Goal: Transaction & Acquisition: Book appointment/travel/reservation

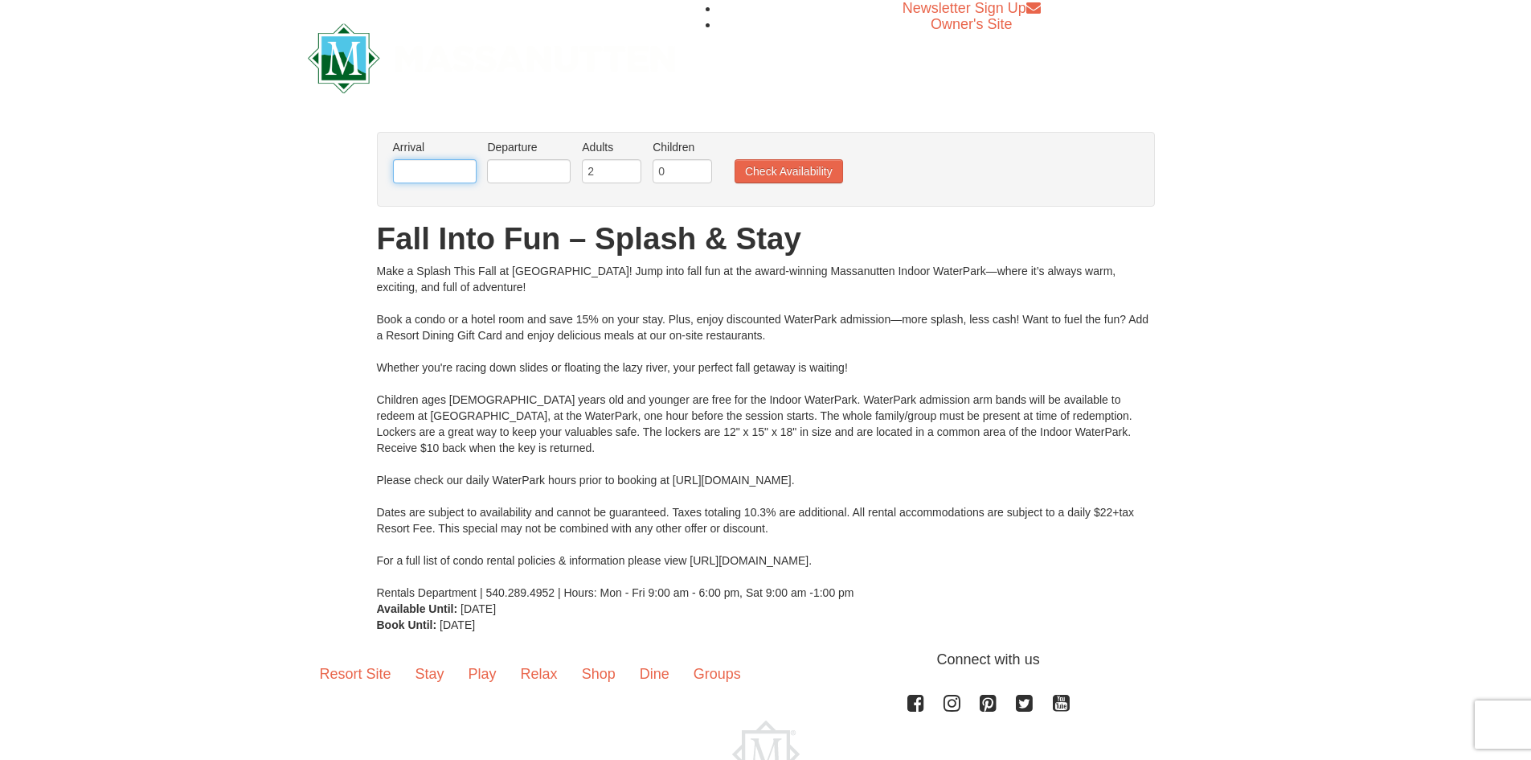
click at [449, 166] on input "text" at bounding box center [435, 171] width 84 height 24
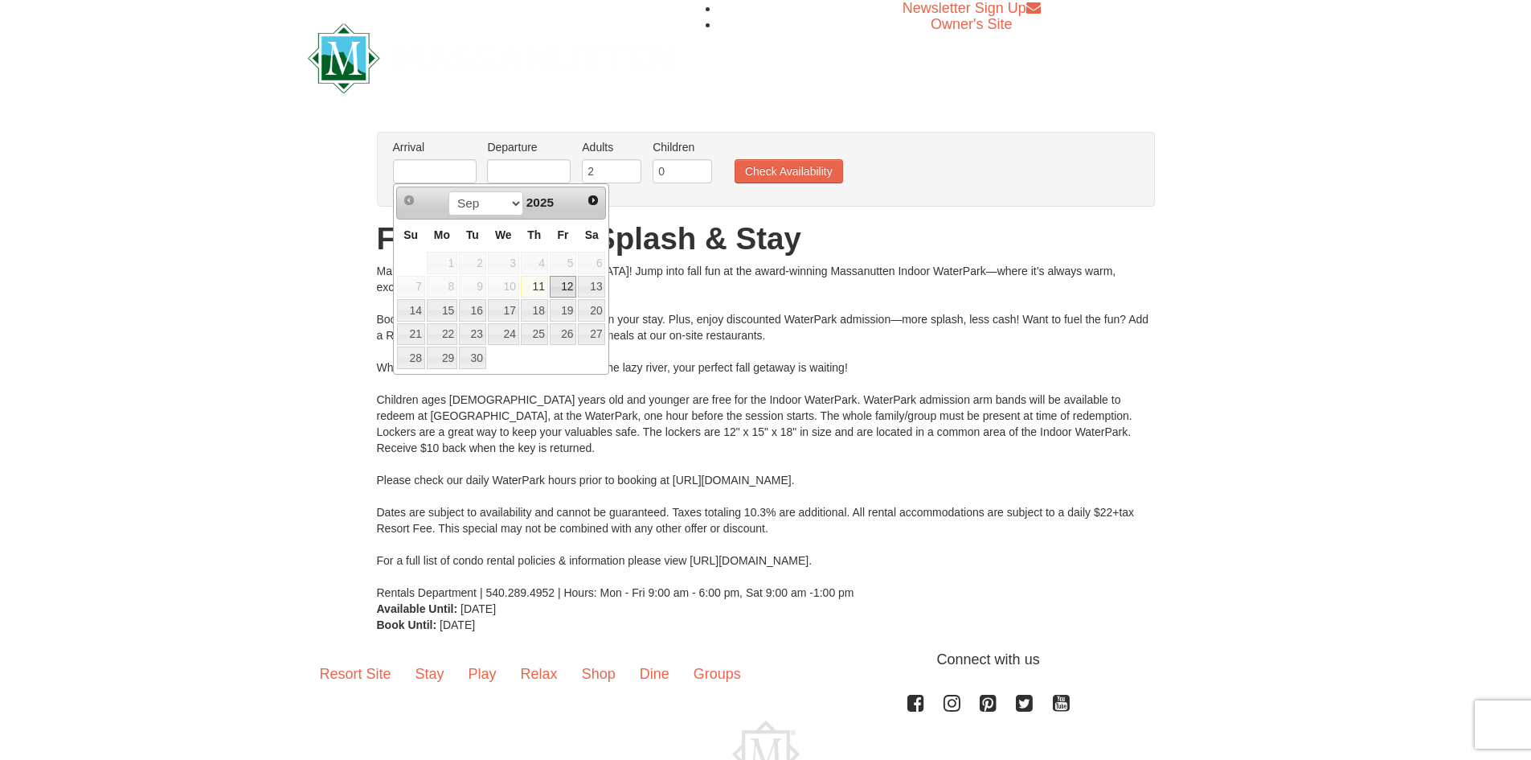
click at [567, 287] on link "12" at bounding box center [563, 287] width 27 height 23
type input "[DATE]"
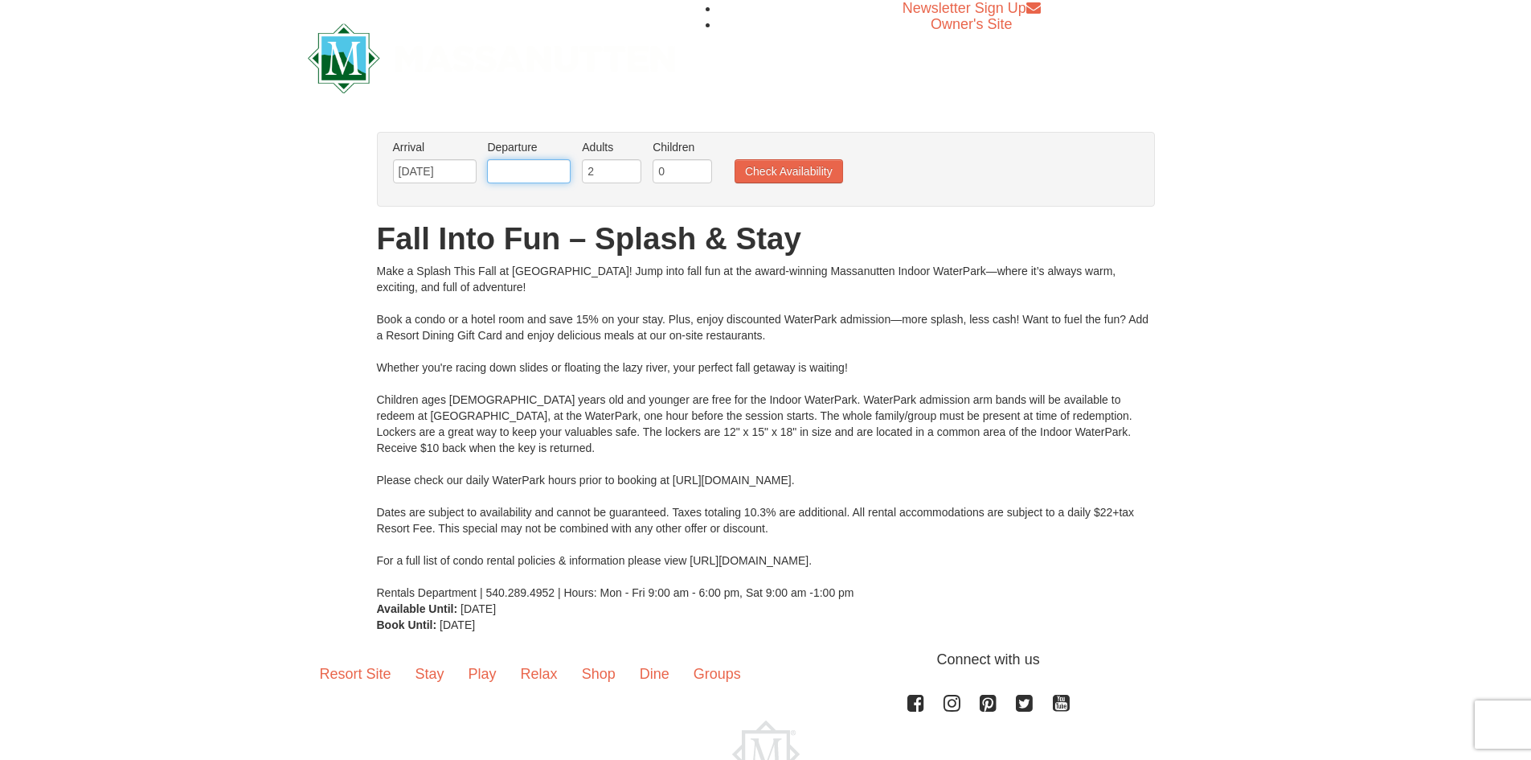
click at [524, 171] on input "text" at bounding box center [529, 171] width 84 height 24
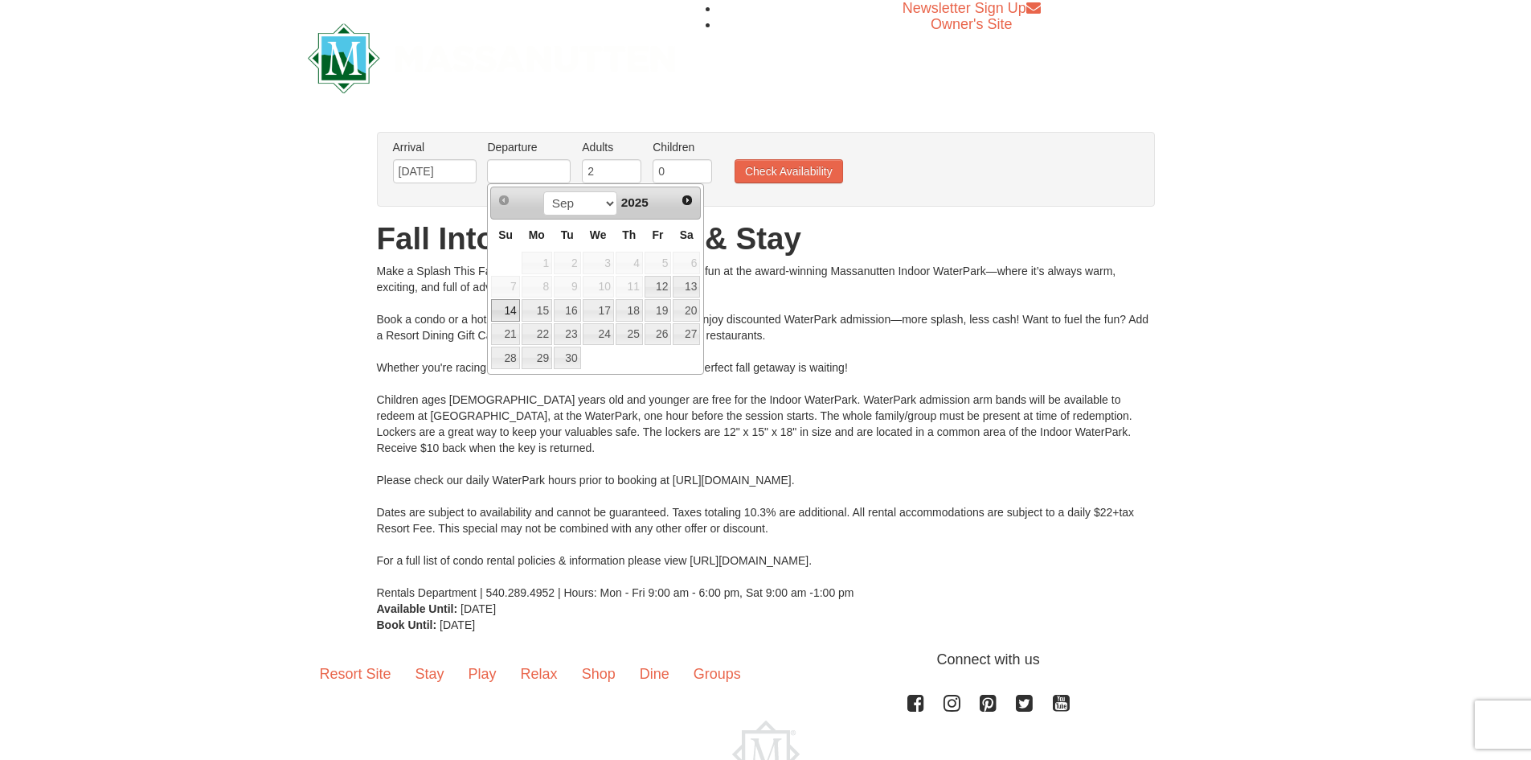
click at [502, 305] on link "14" at bounding box center [505, 310] width 28 height 23
type input "[DATE]"
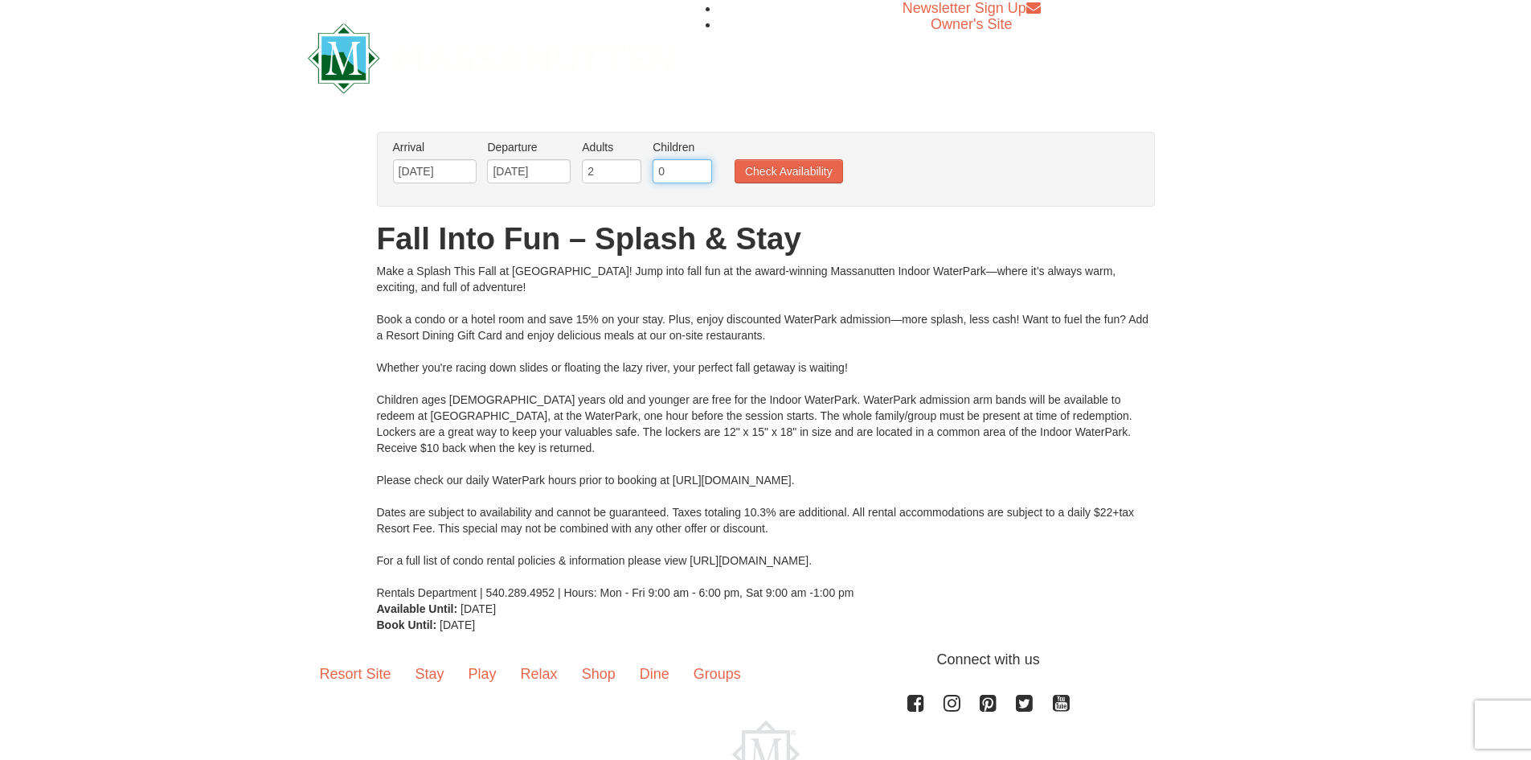
click at [666, 160] on input "0" at bounding box center [682, 171] width 59 height 24
click at [699, 165] on input "1" at bounding box center [682, 171] width 59 height 24
type input "2"
click at [699, 165] on input "2" at bounding box center [682, 171] width 59 height 24
click at [802, 172] on button "Check Availability" at bounding box center [789, 171] width 109 height 24
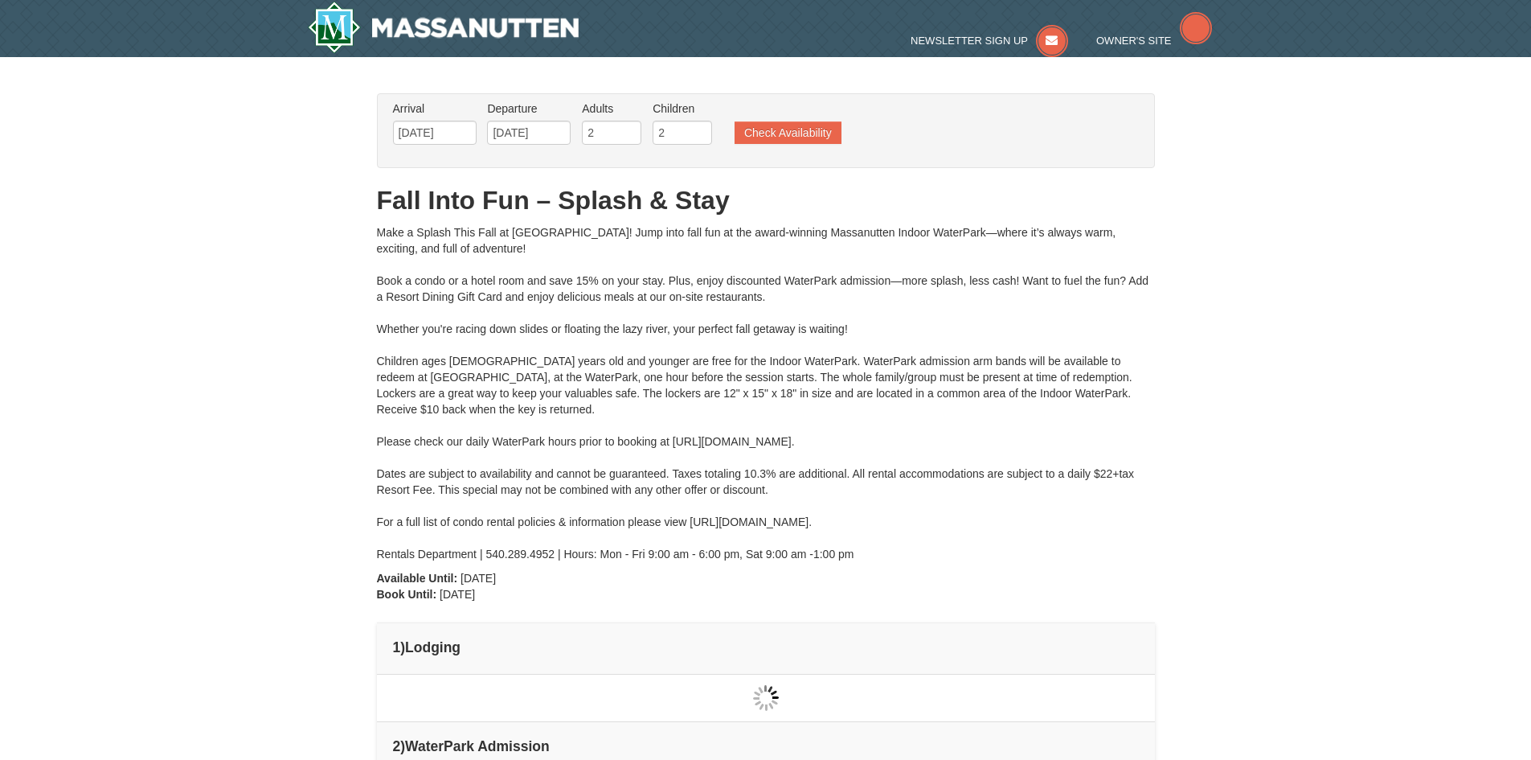
type input "[DATE]"
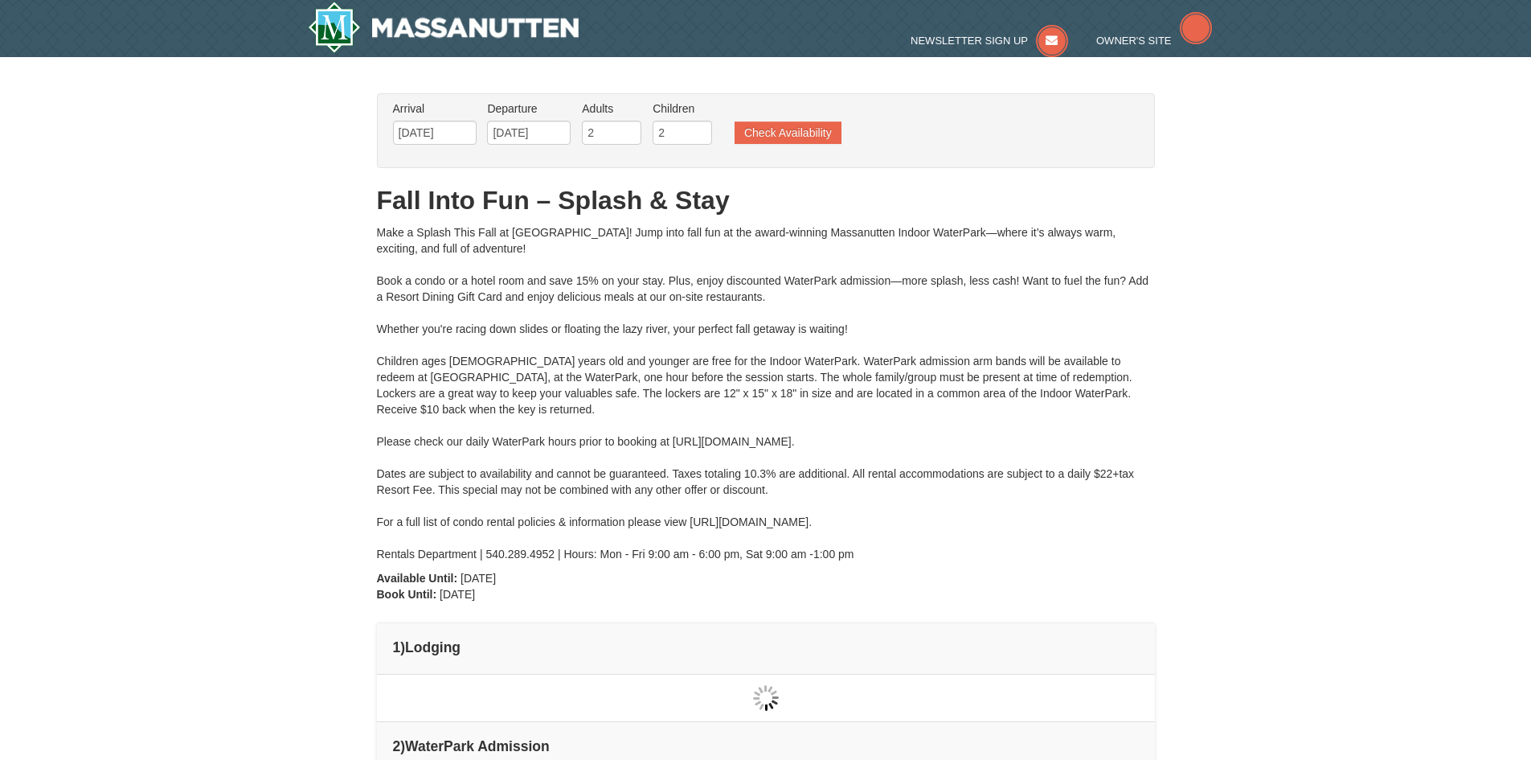
type input "[DATE]"
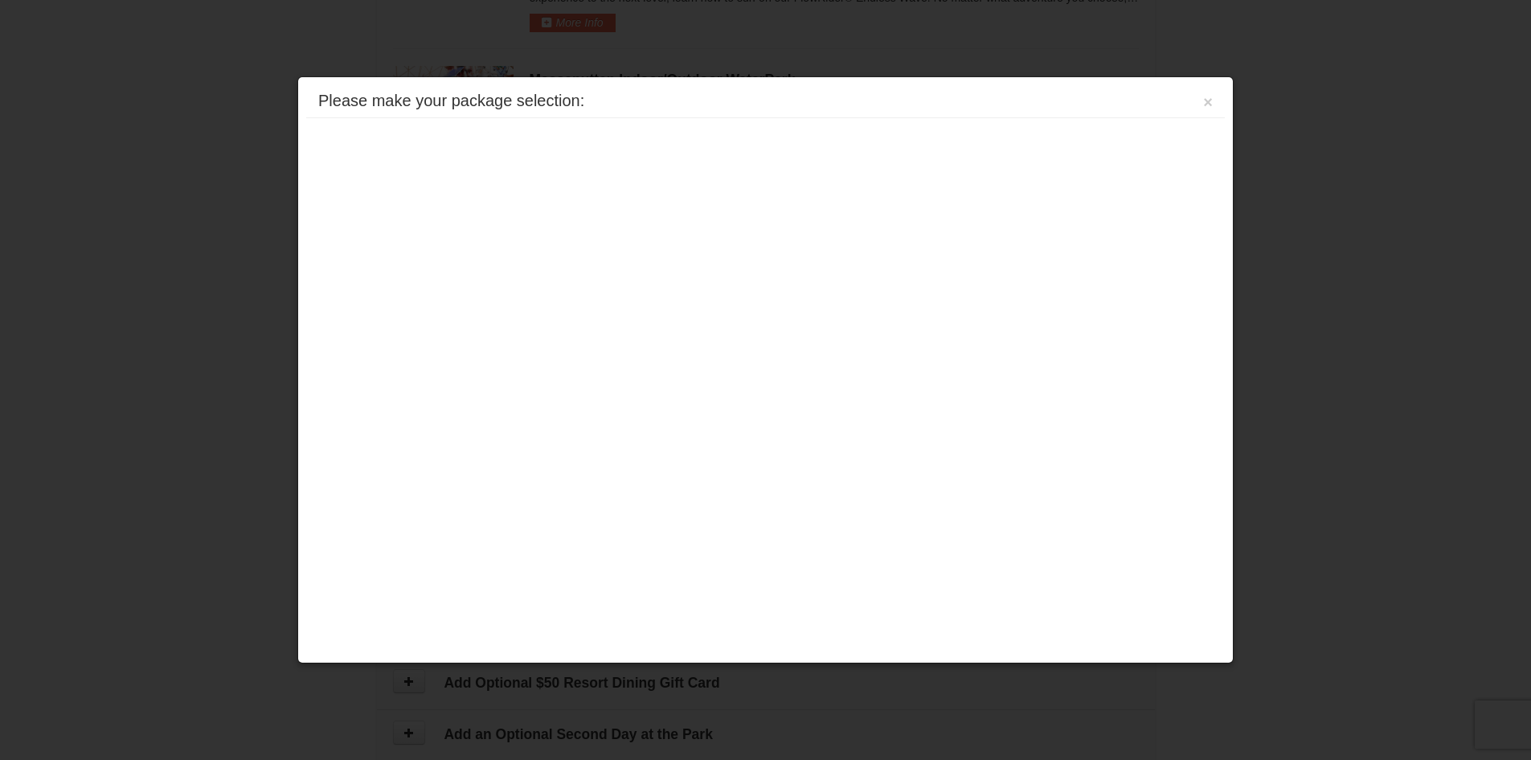
scroll to position [768, 0]
click at [1211, 100] on button "×" at bounding box center [1208, 102] width 10 height 16
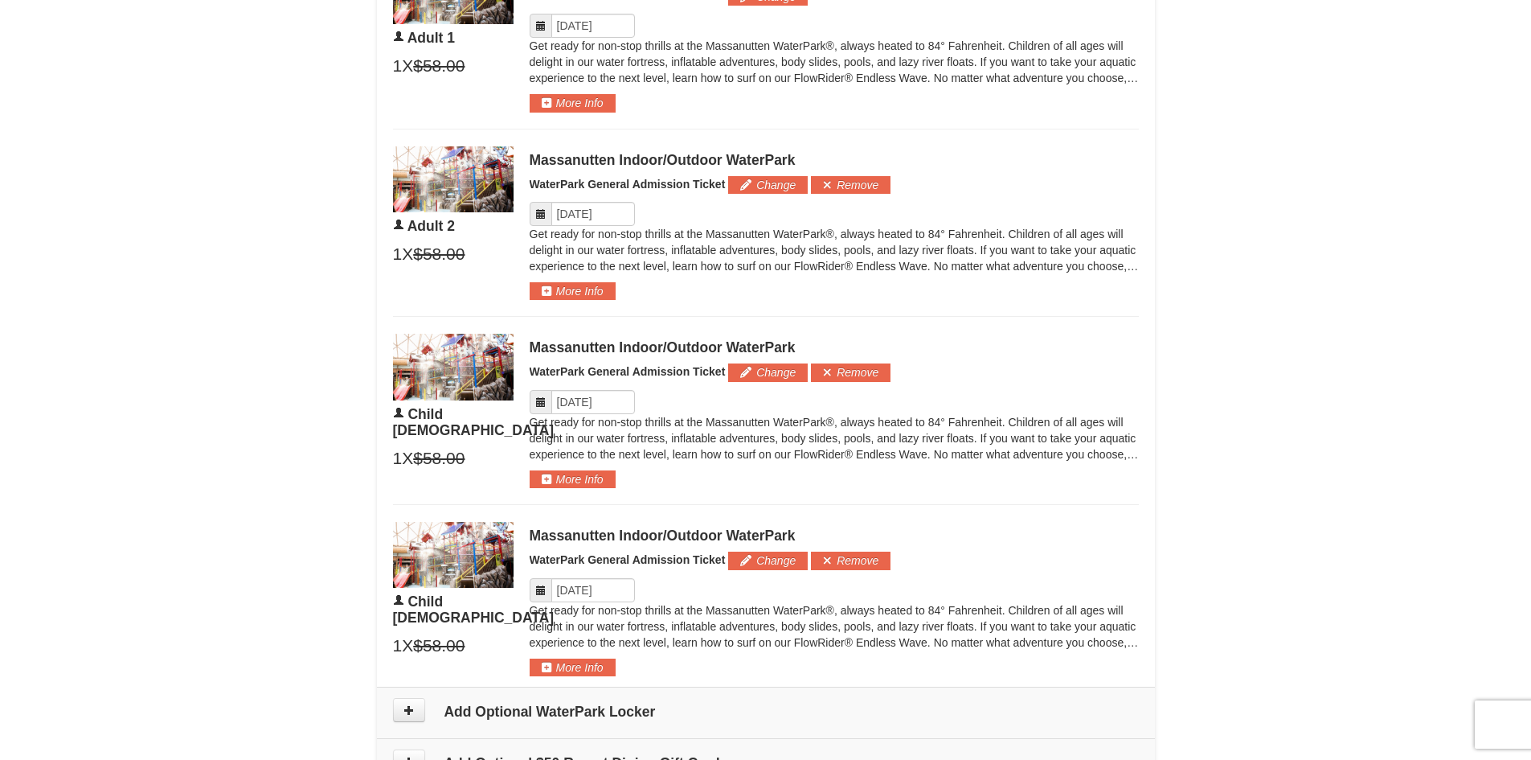
scroll to position [482, 0]
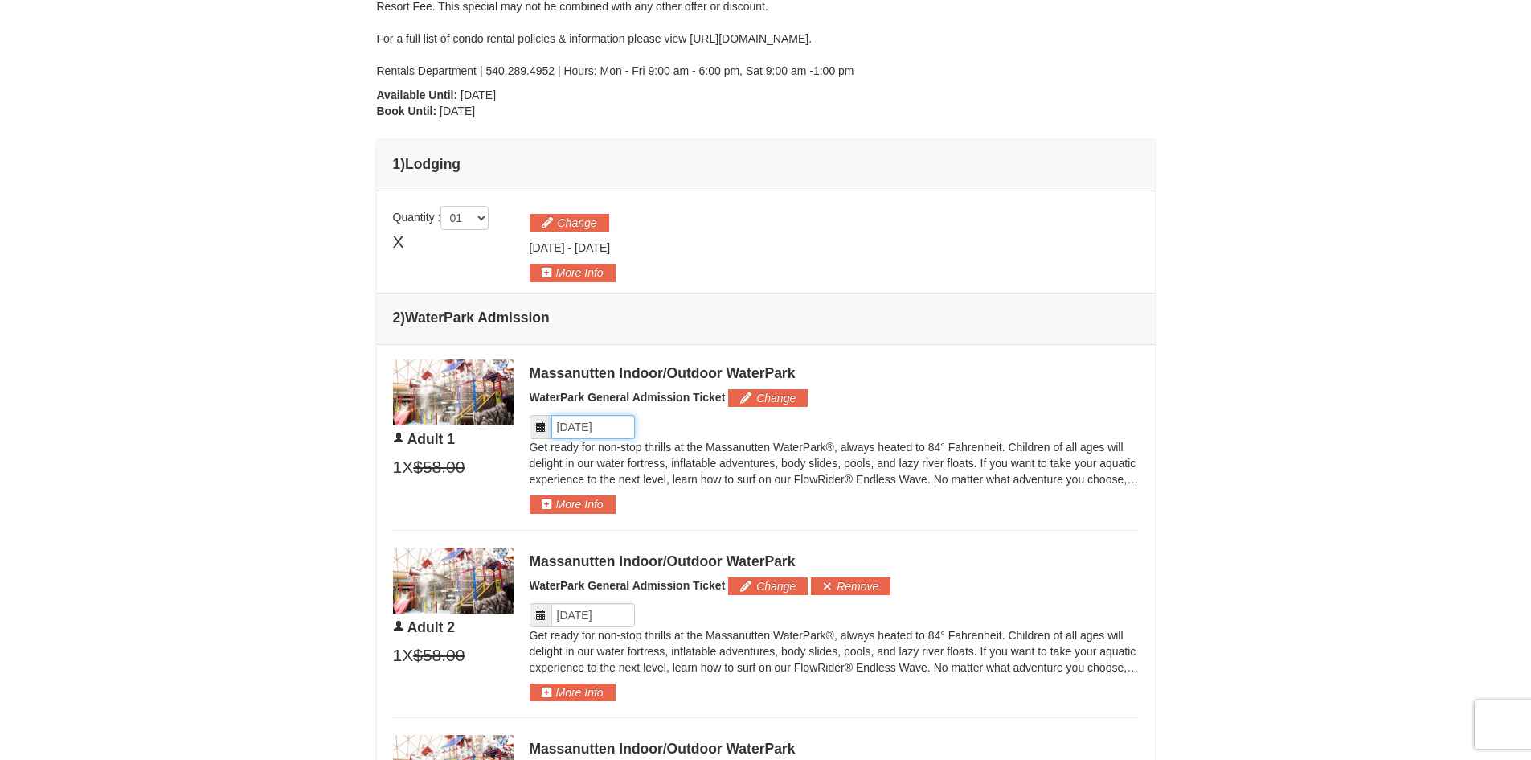
click at [578, 426] on input "Please format dates MM/DD/YYYY" at bounding box center [593, 427] width 84 height 24
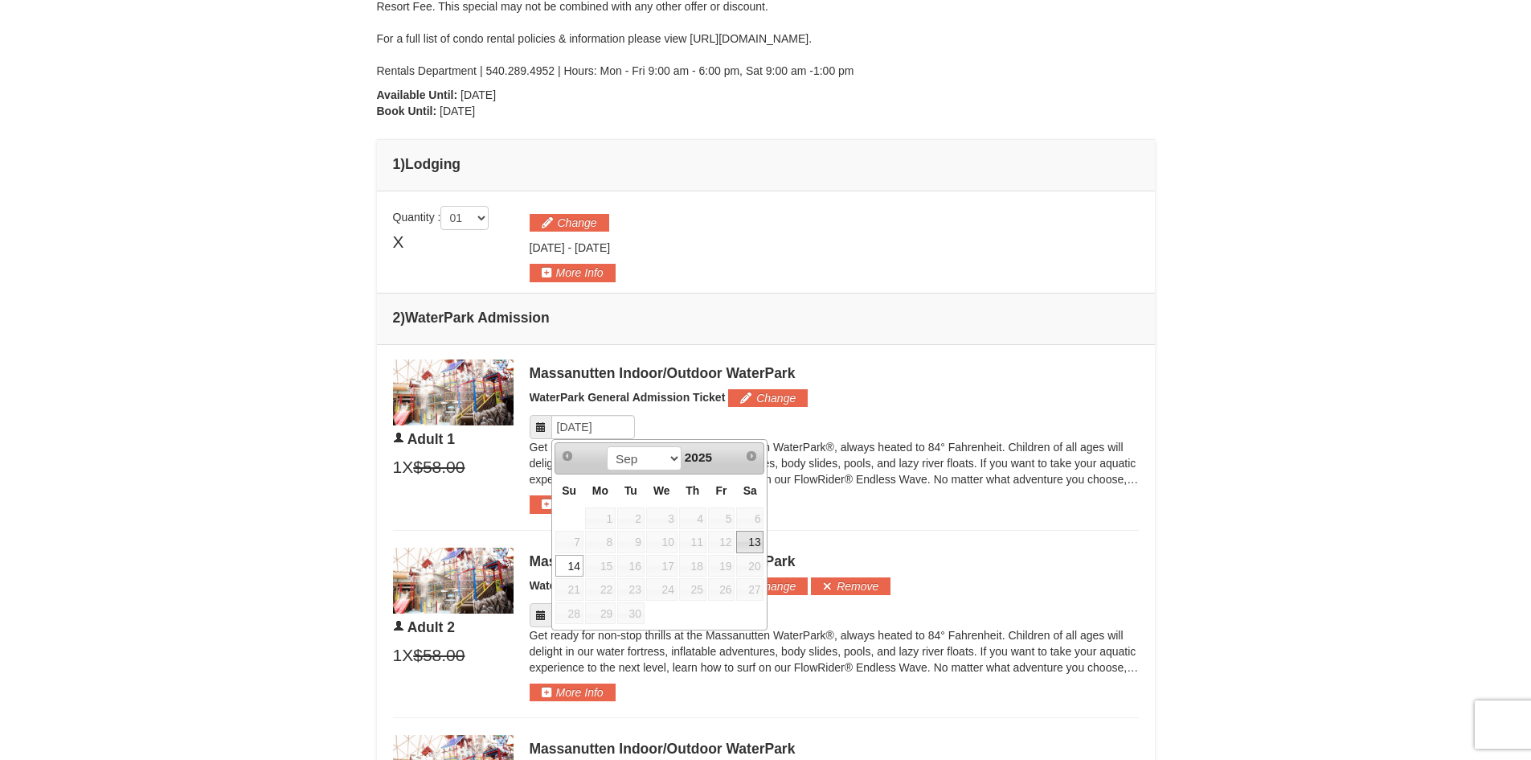
click at [748, 543] on link "13" at bounding box center [749, 542] width 27 height 23
type input "[DATE]"
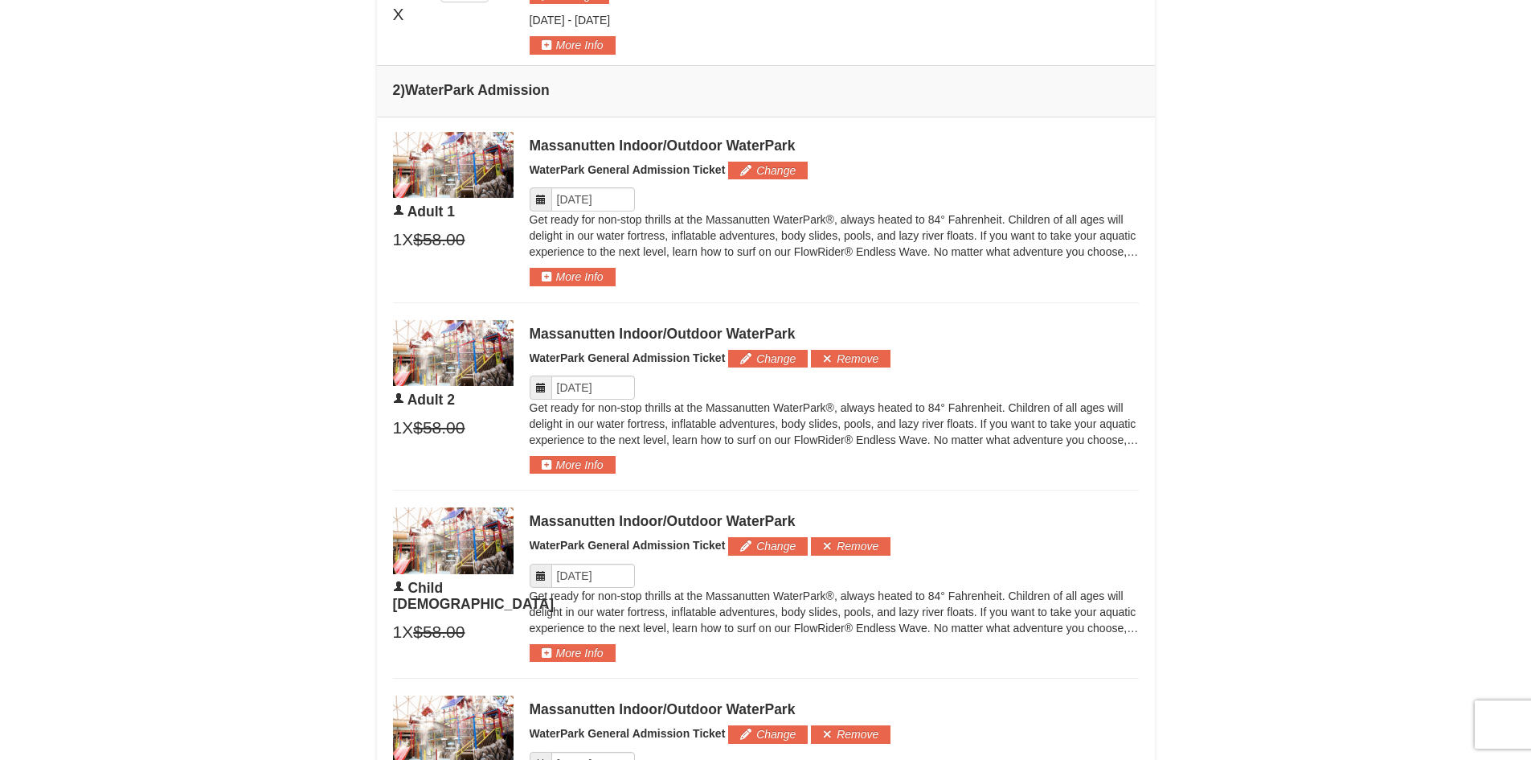
scroll to position [724, 0]
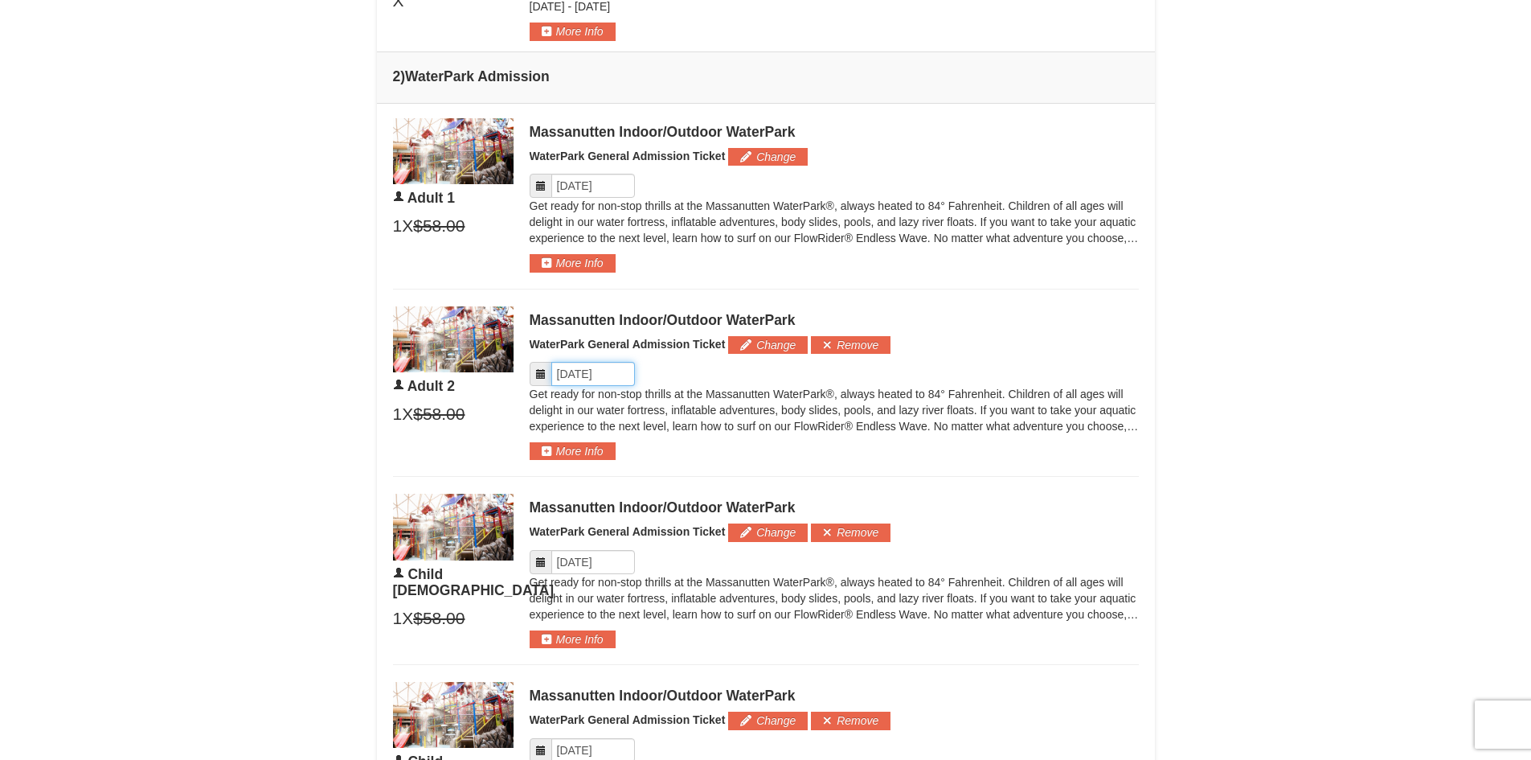
click at [579, 373] on input "Please format dates MM/DD/YYYY" at bounding box center [593, 374] width 84 height 24
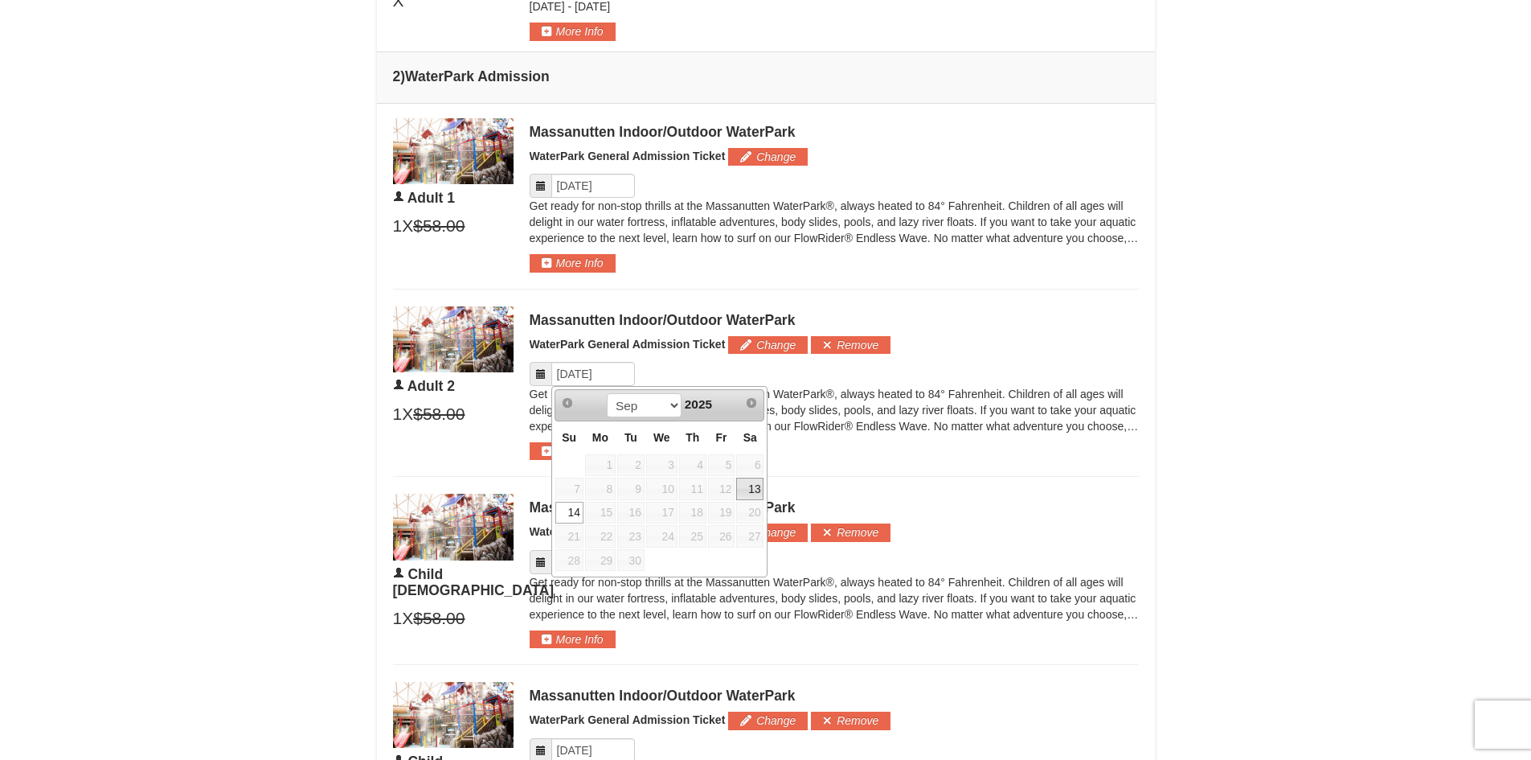
click at [744, 490] on link "13" at bounding box center [749, 489] width 27 height 23
type input "[DATE]"
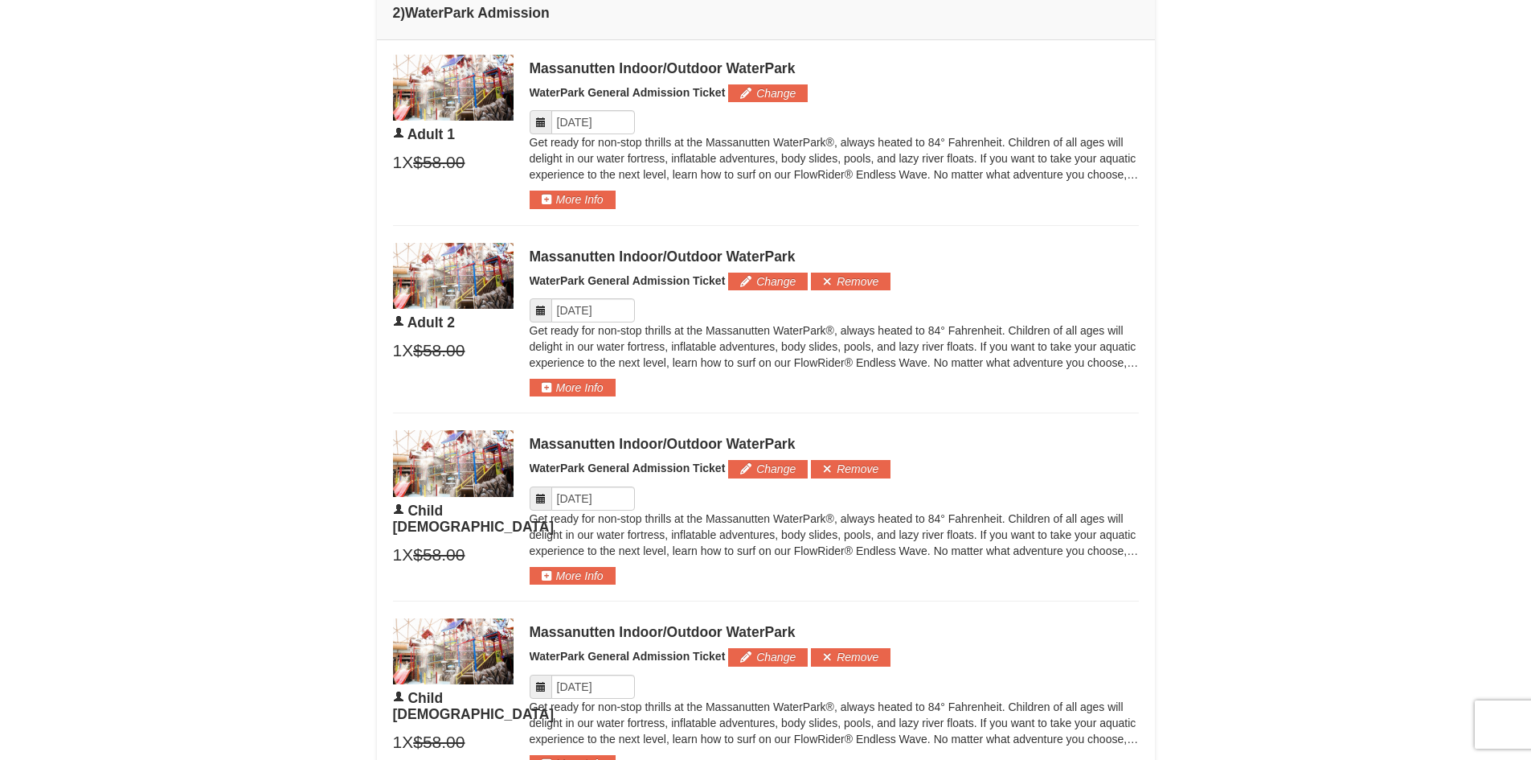
scroll to position [965, 0]
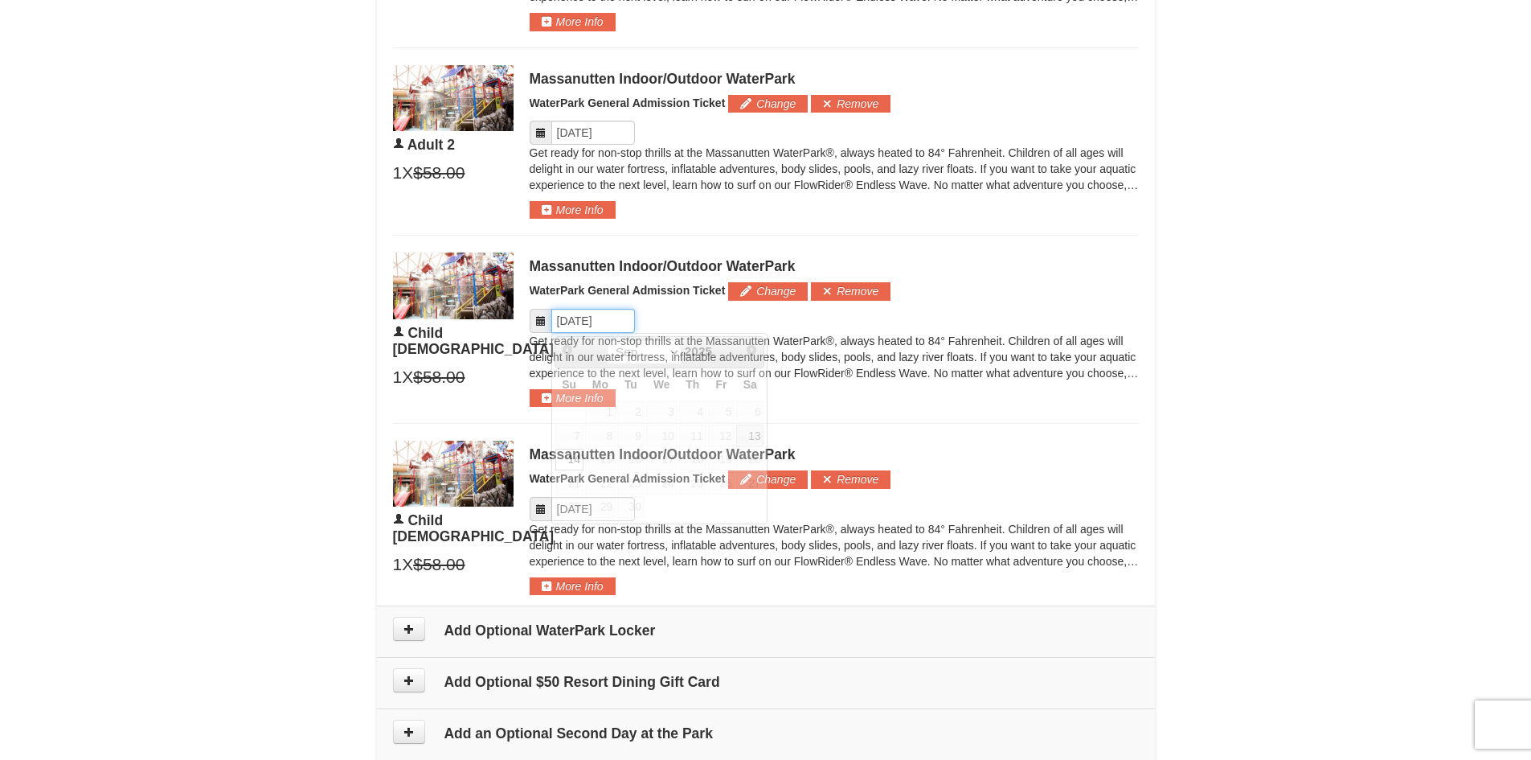
click at [603, 325] on input "Please format dates MM/DD/YYYY" at bounding box center [593, 321] width 84 height 24
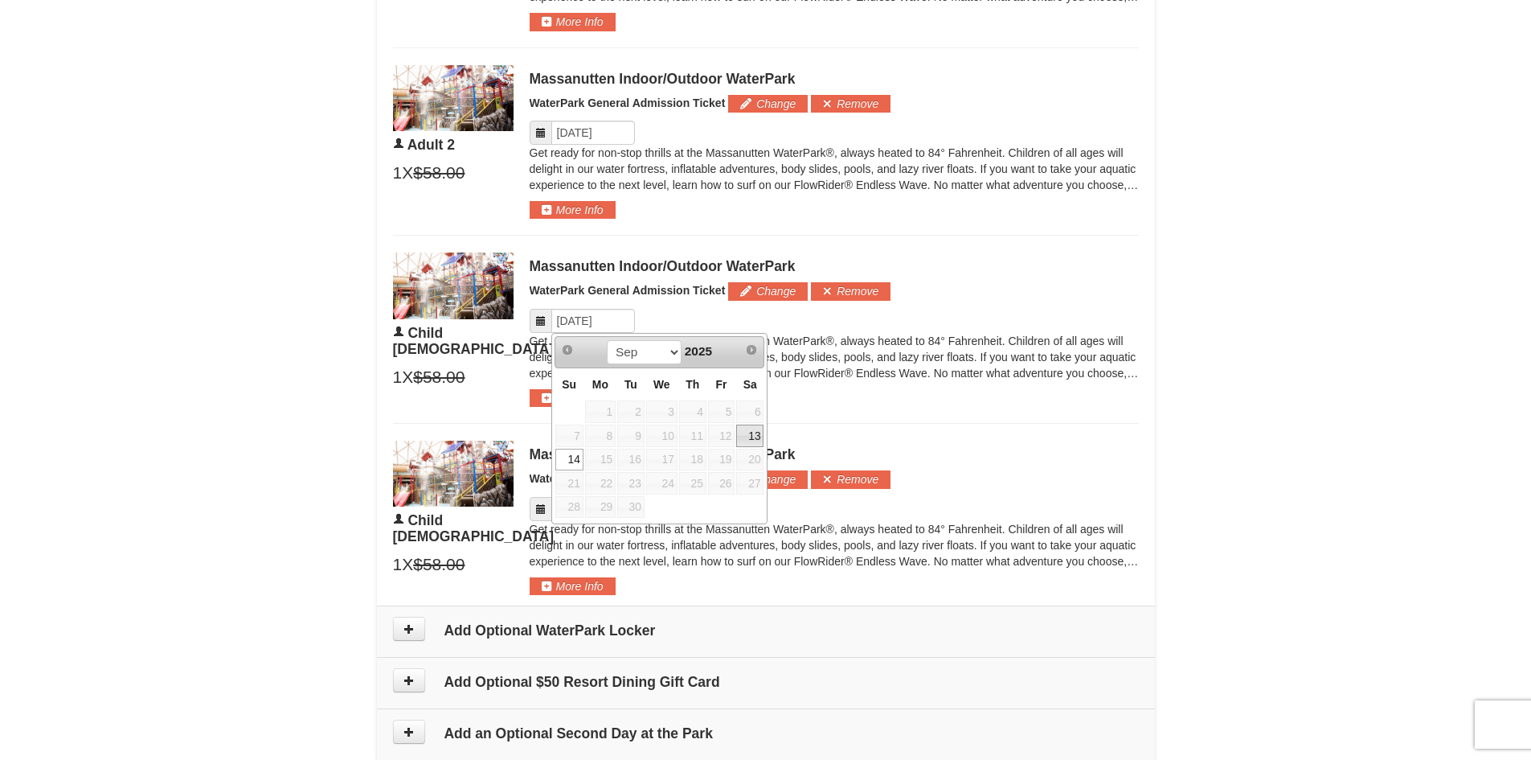
click at [744, 437] on link "13" at bounding box center [749, 435] width 27 height 23
type input "[DATE]"
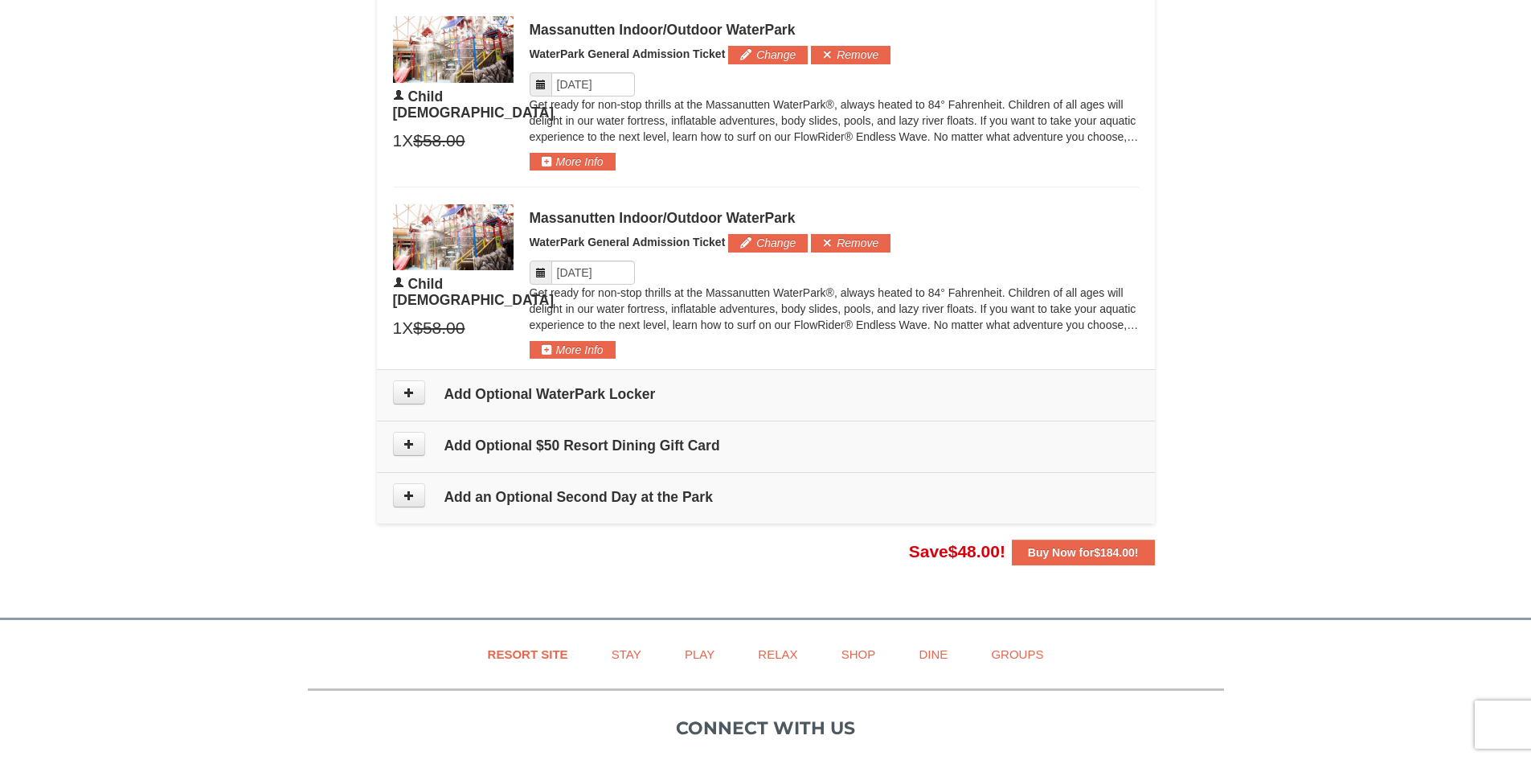
scroll to position [1206, 0]
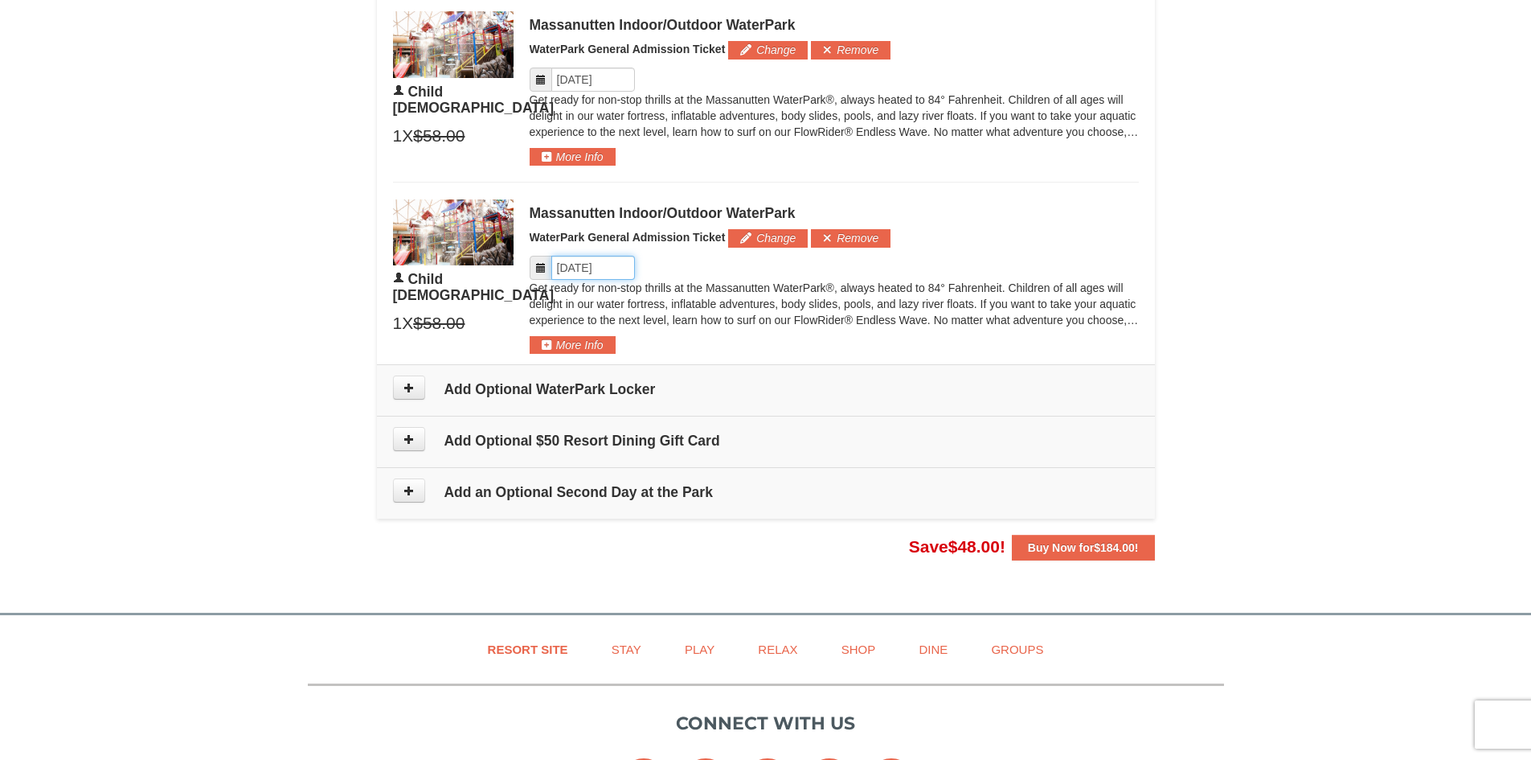
click at [591, 268] on input "Please format dates MM/DD/YYYY" at bounding box center [593, 268] width 84 height 24
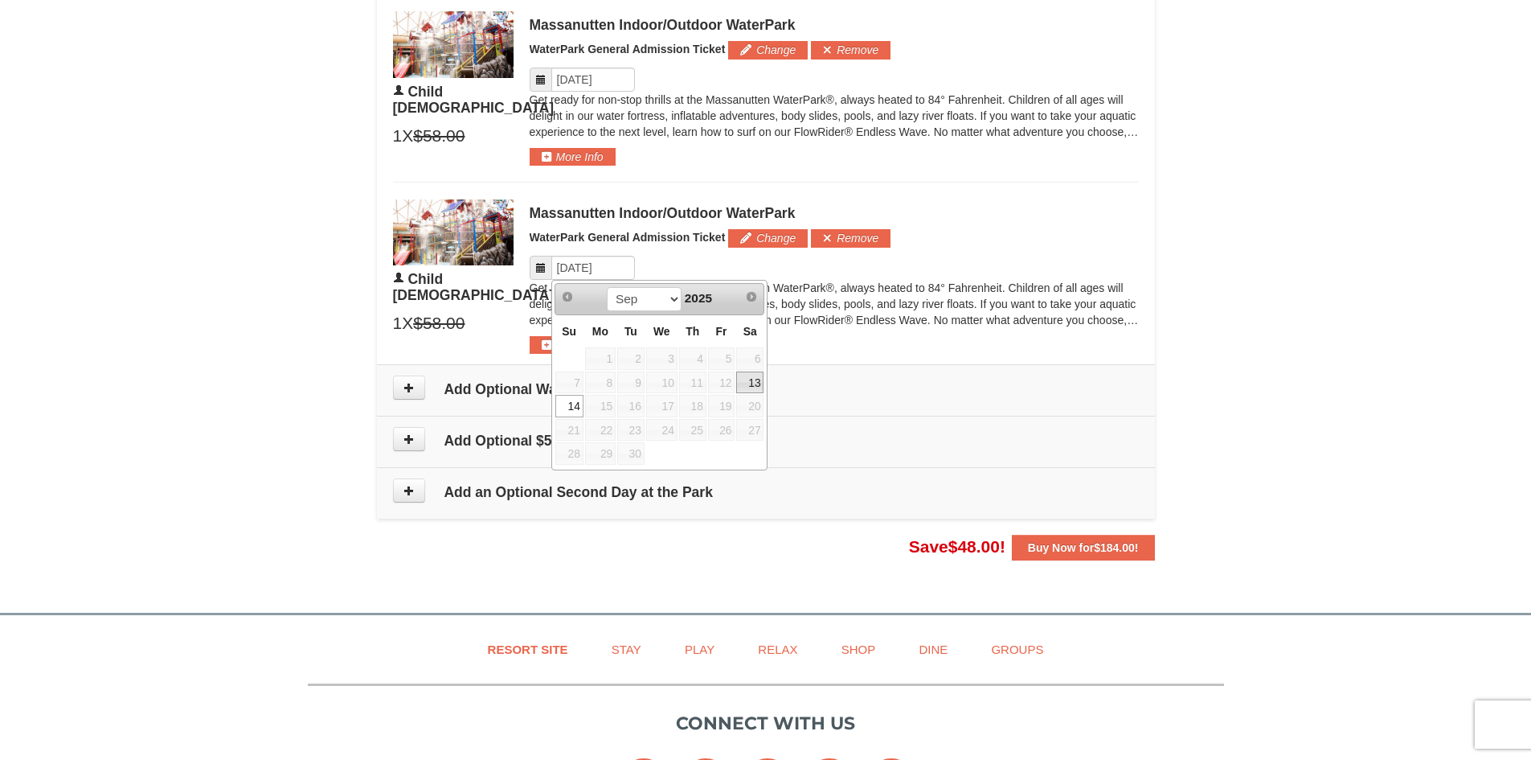
click at [748, 383] on link "13" at bounding box center [749, 382] width 27 height 23
type input "[DATE]"
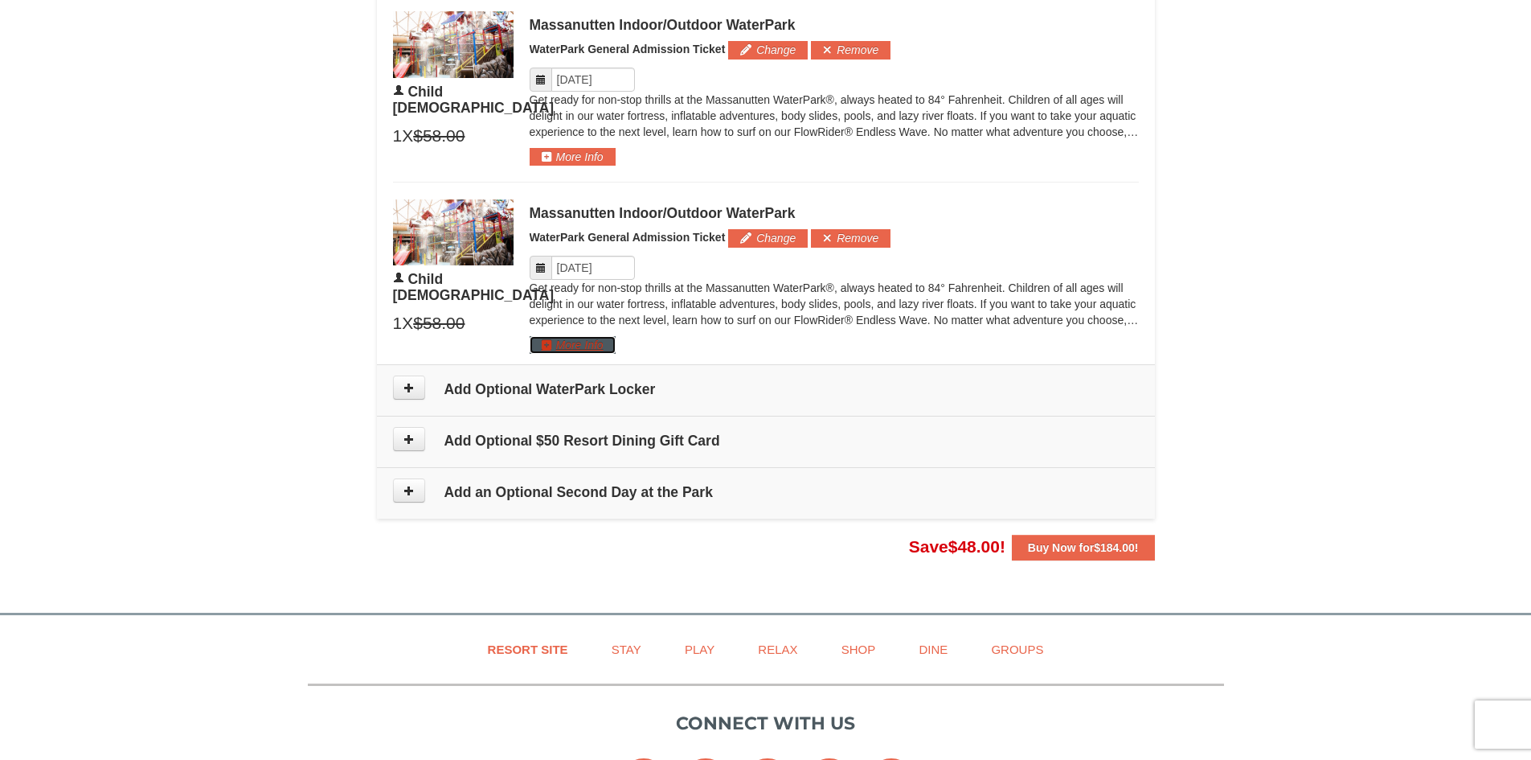
click at [547, 342] on button "More Info" at bounding box center [573, 345] width 86 height 18
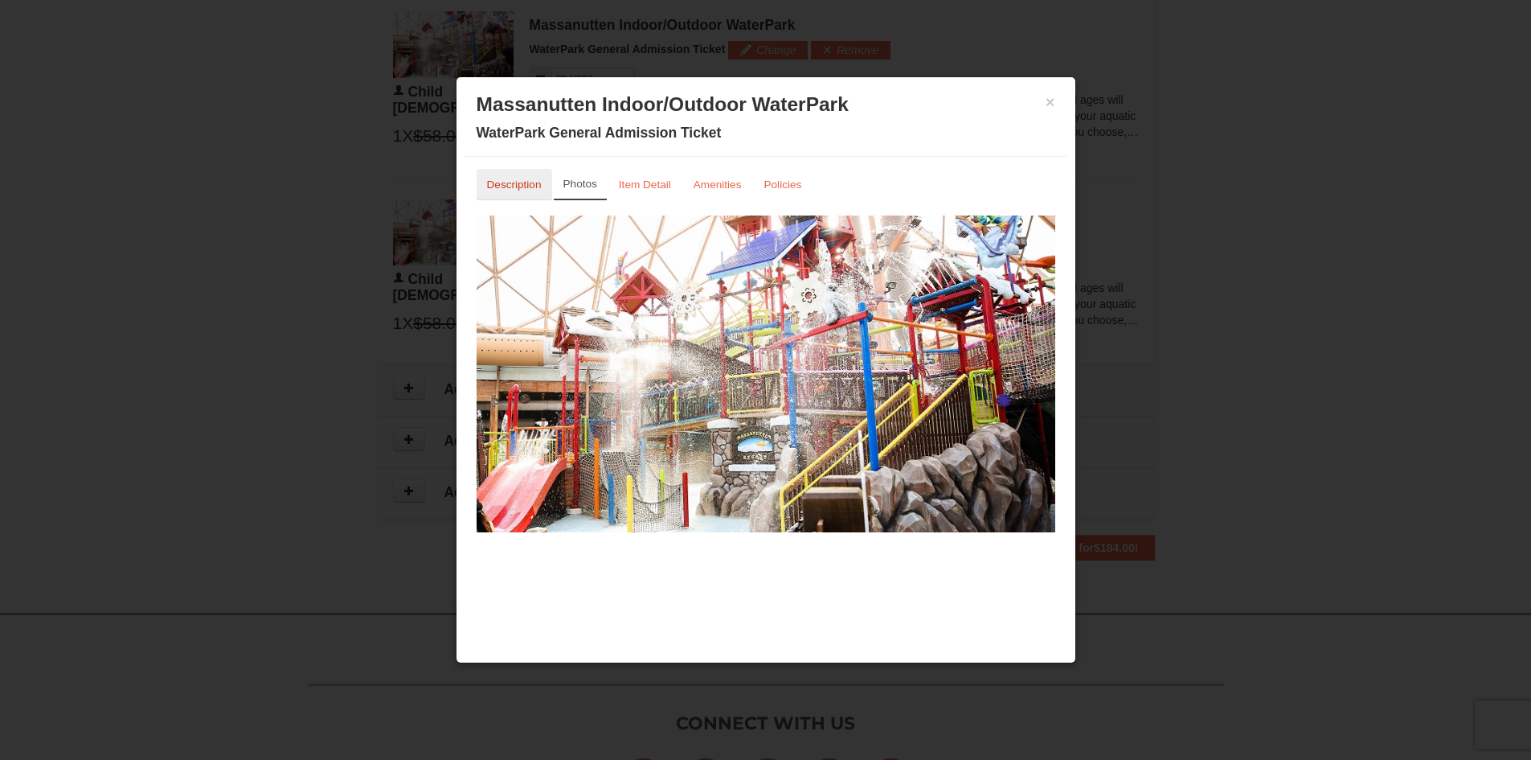
click at [515, 179] on small "Description" at bounding box center [514, 184] width 55 height 12
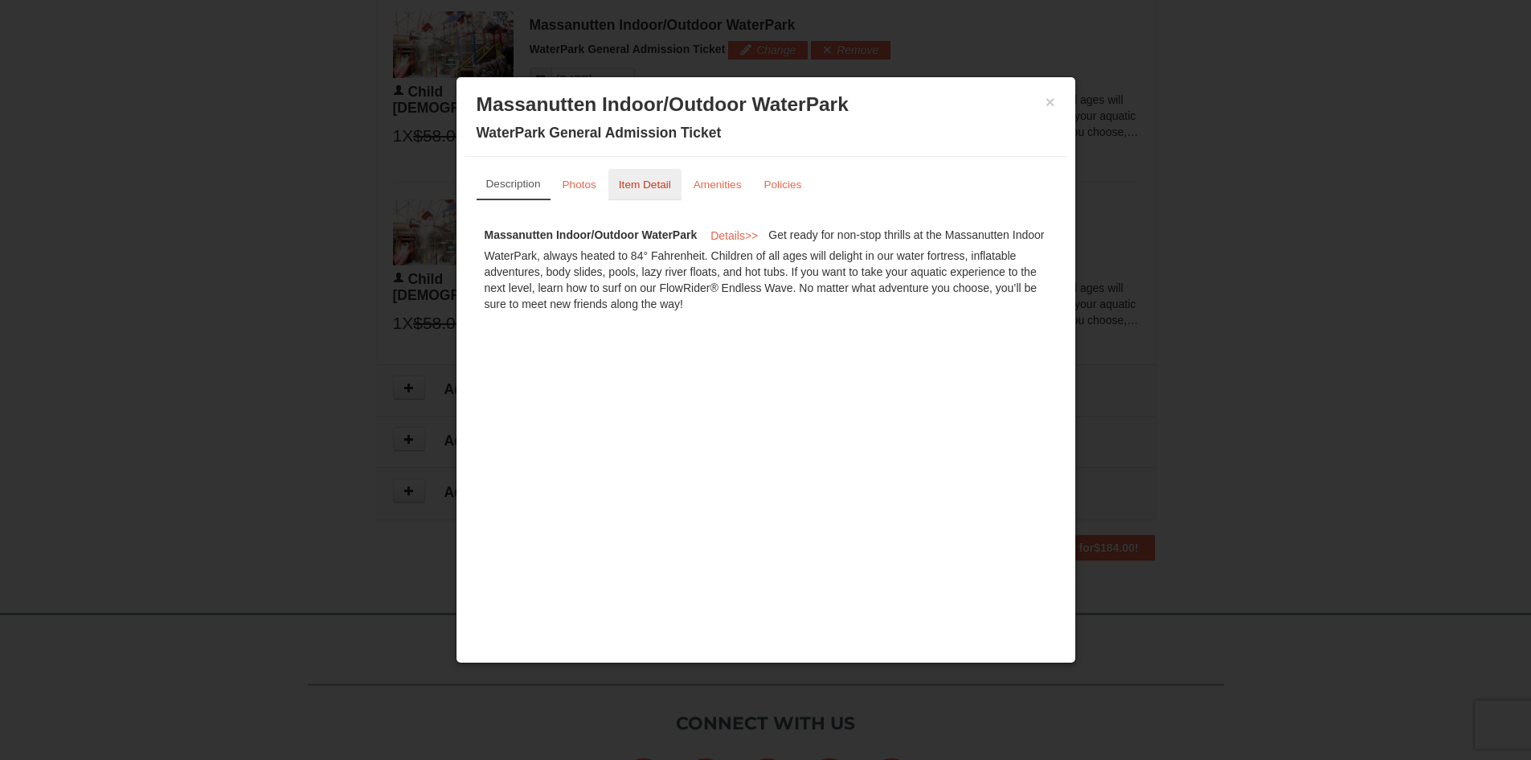
click at [651, 189] on small "Item Detail" at bounding box center [645, 184] width 52 height 12
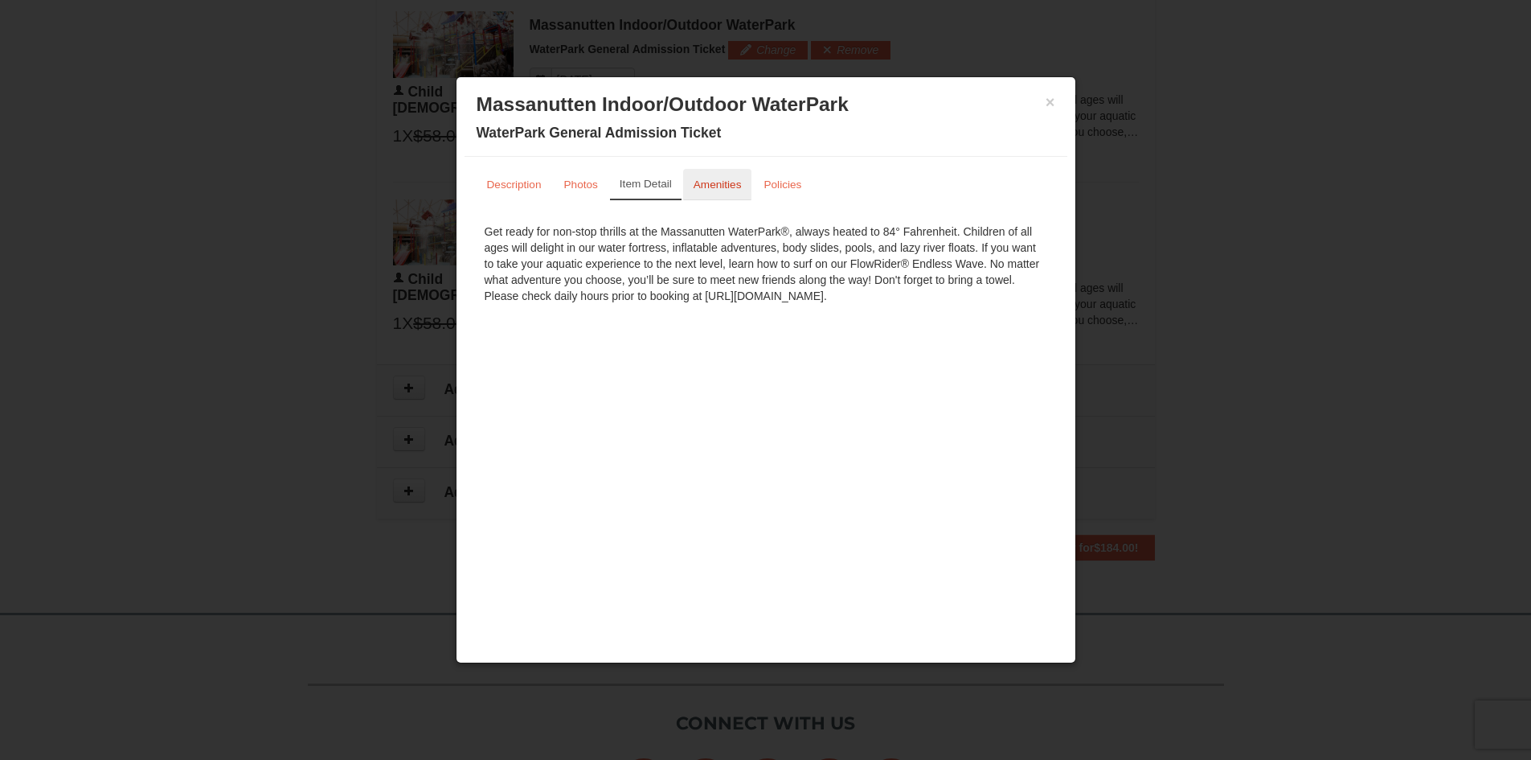
click at [702, 185] on small "Amenities" at bounding box center [718, 184] width 48 height 12
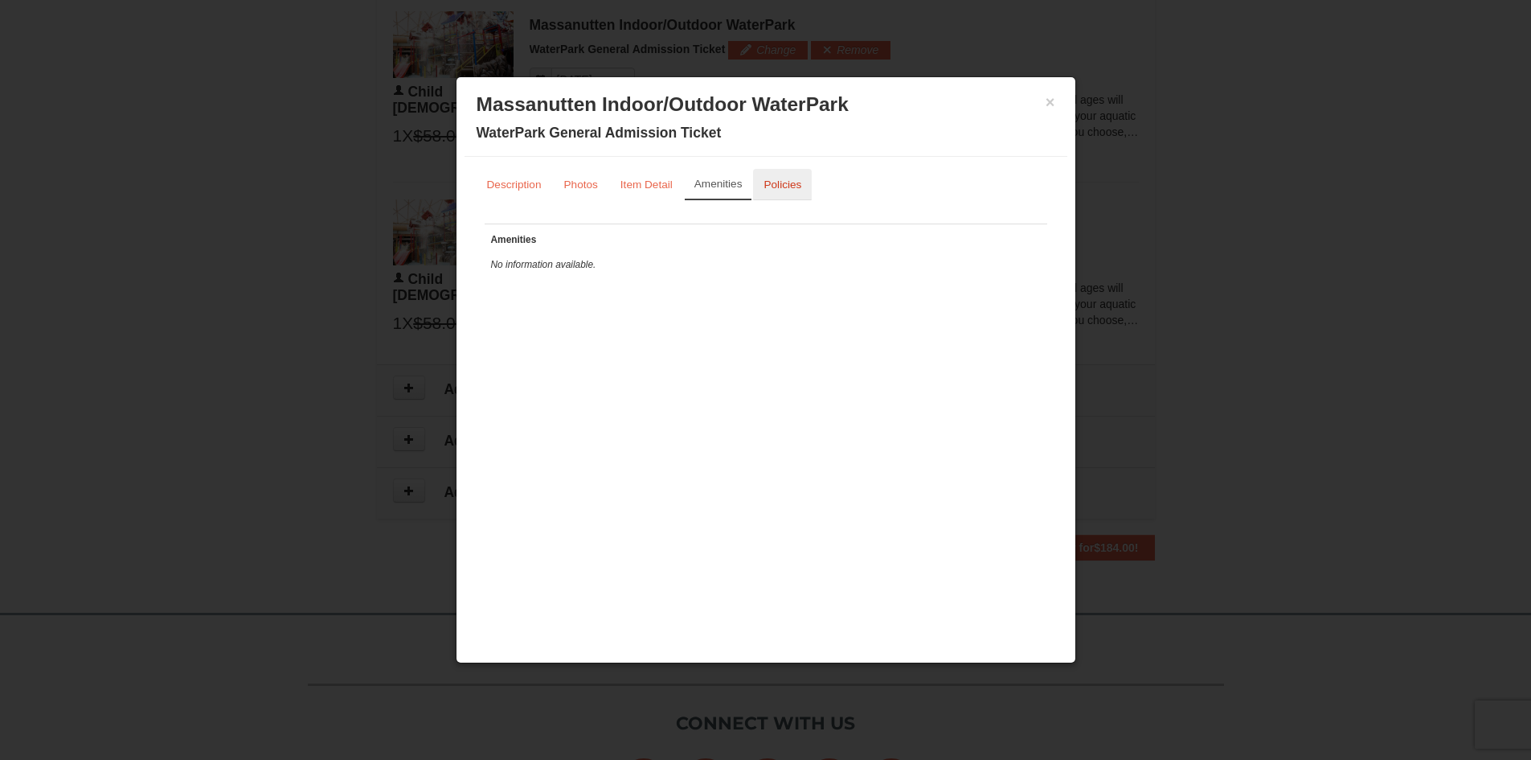
click at [756, 182] on link "Policies" at bounding box center [782, 184] width 59 height 31
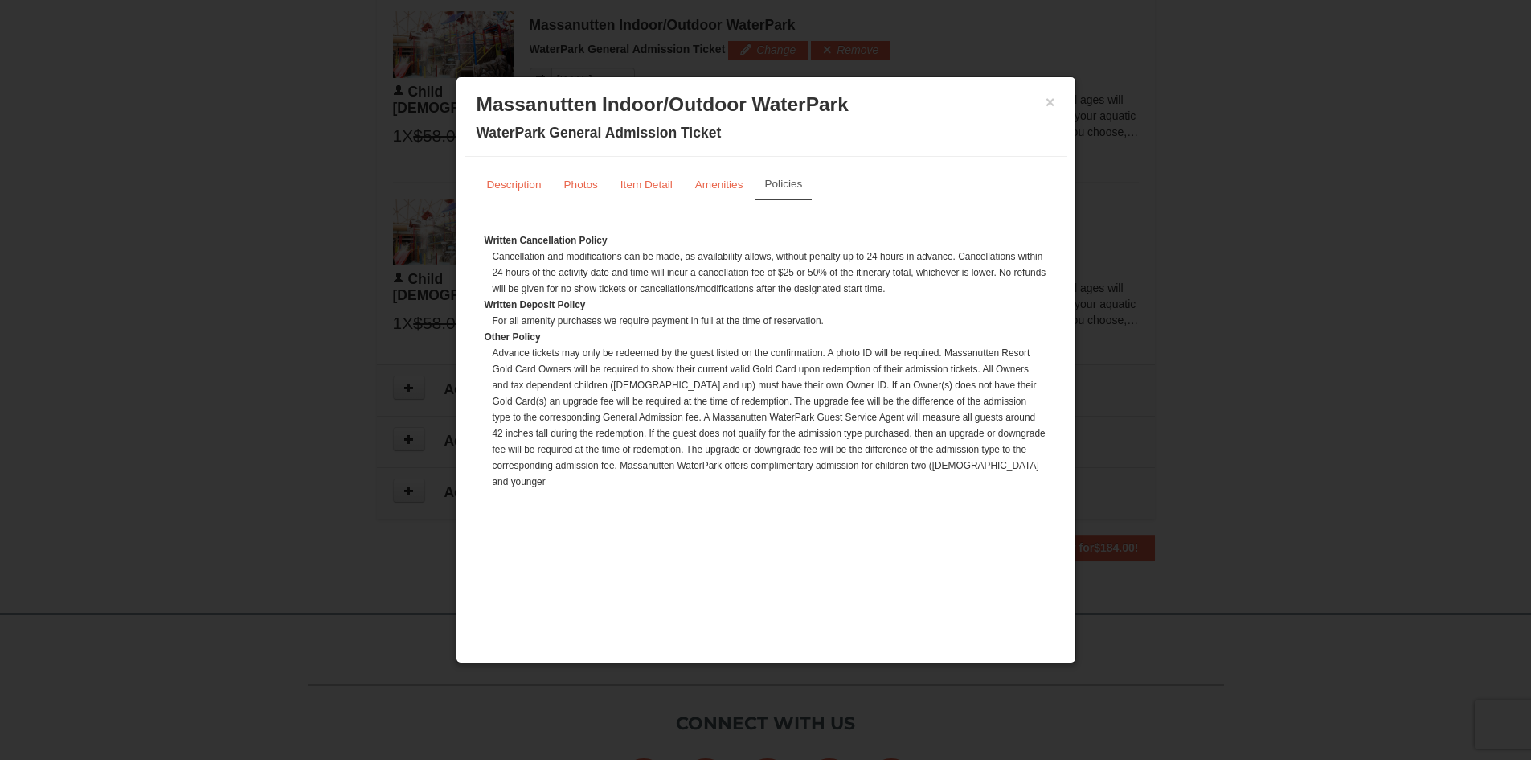
click at [1057, 100] on div "× Massanutten Indoor/Outdoor WaterPark WaterPark General Admission Ticket" at bounding box center [766, 121] width 603 height 72
click at [1048, 101] on button "×" at bounding box center [1051, 102] width 10 height 16
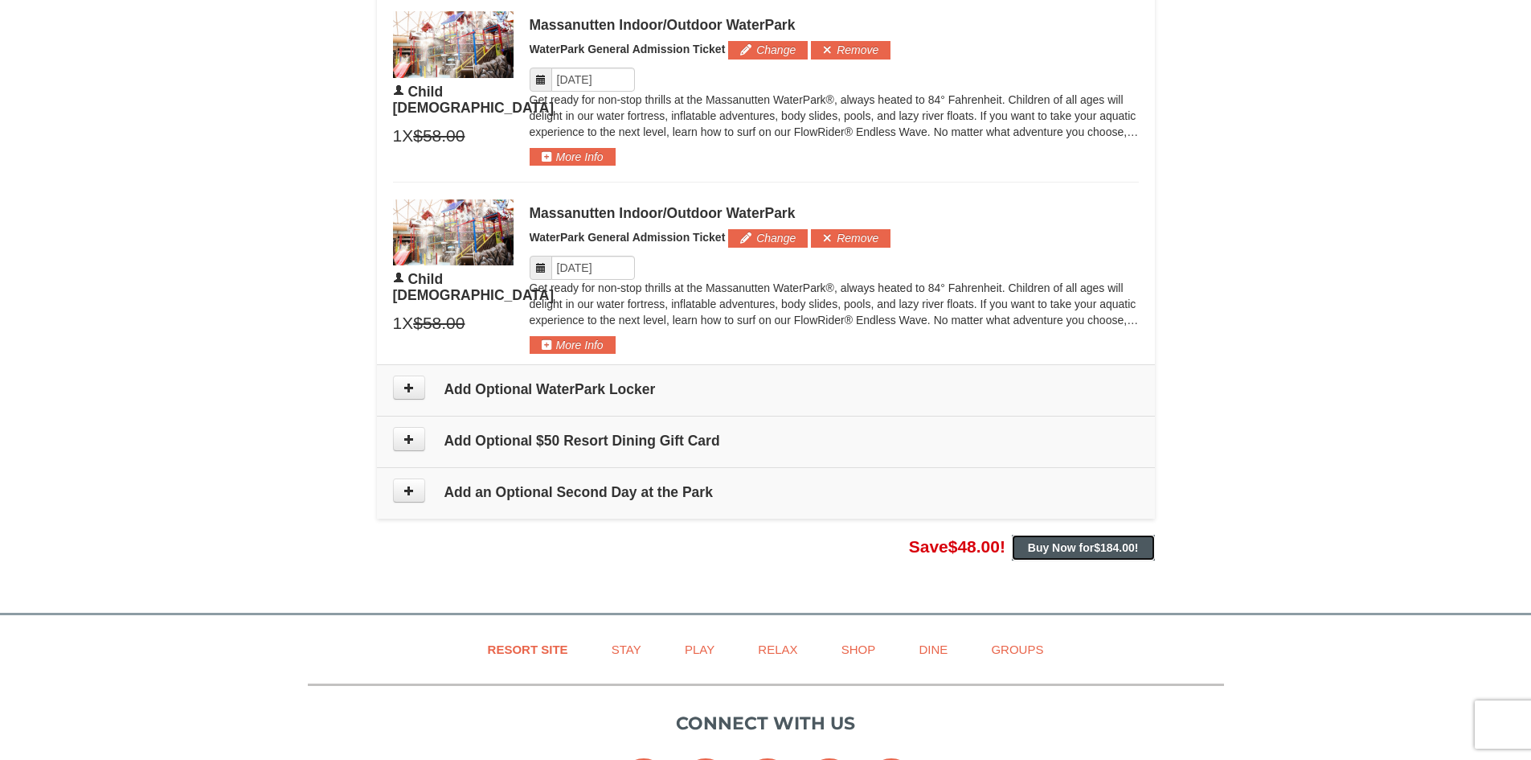
click at [1076, 551] on strong "Buy Now for $184.00 !" at bounding box center [1083, 547] width 111 height 13
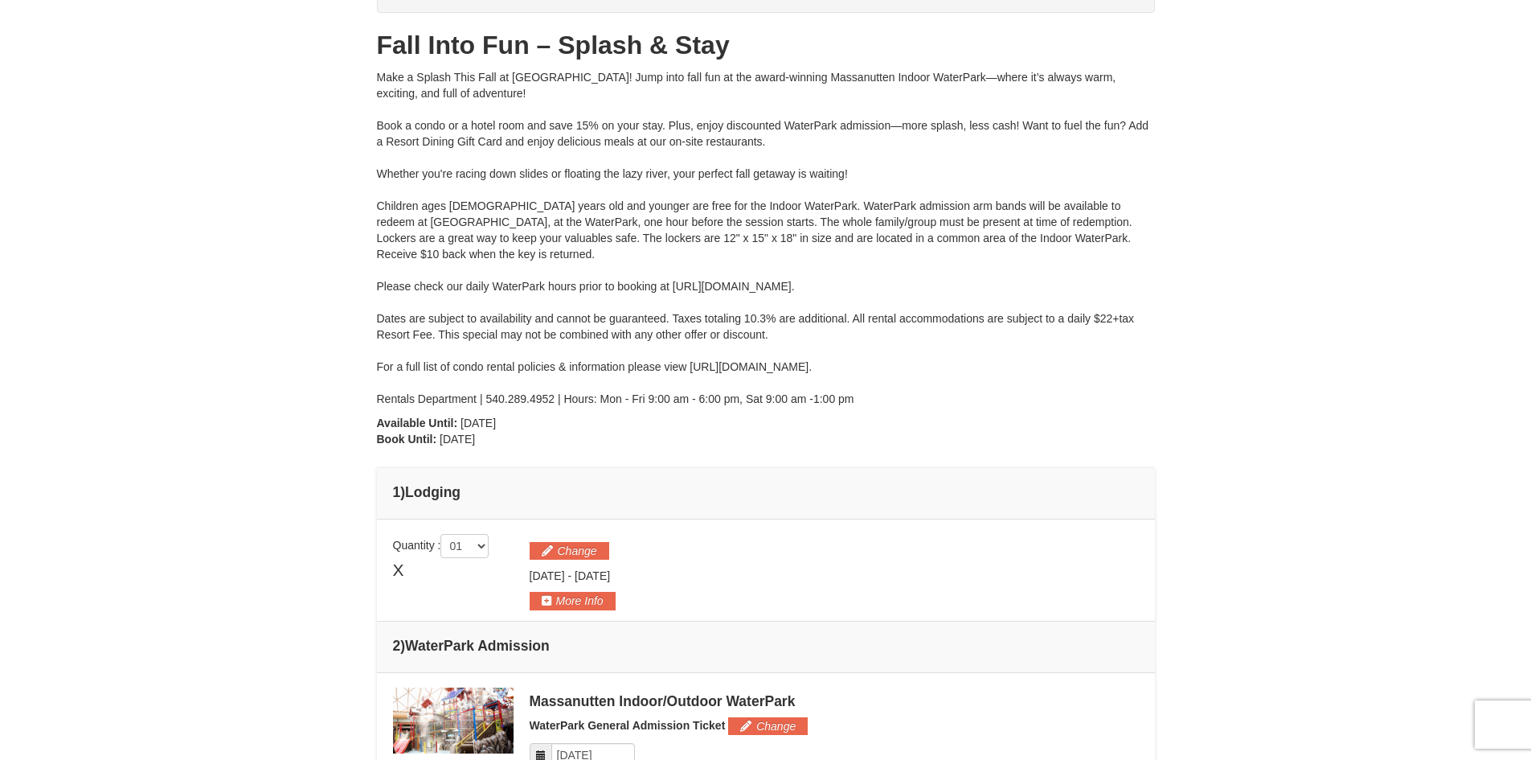
scroll to position [0, 0]
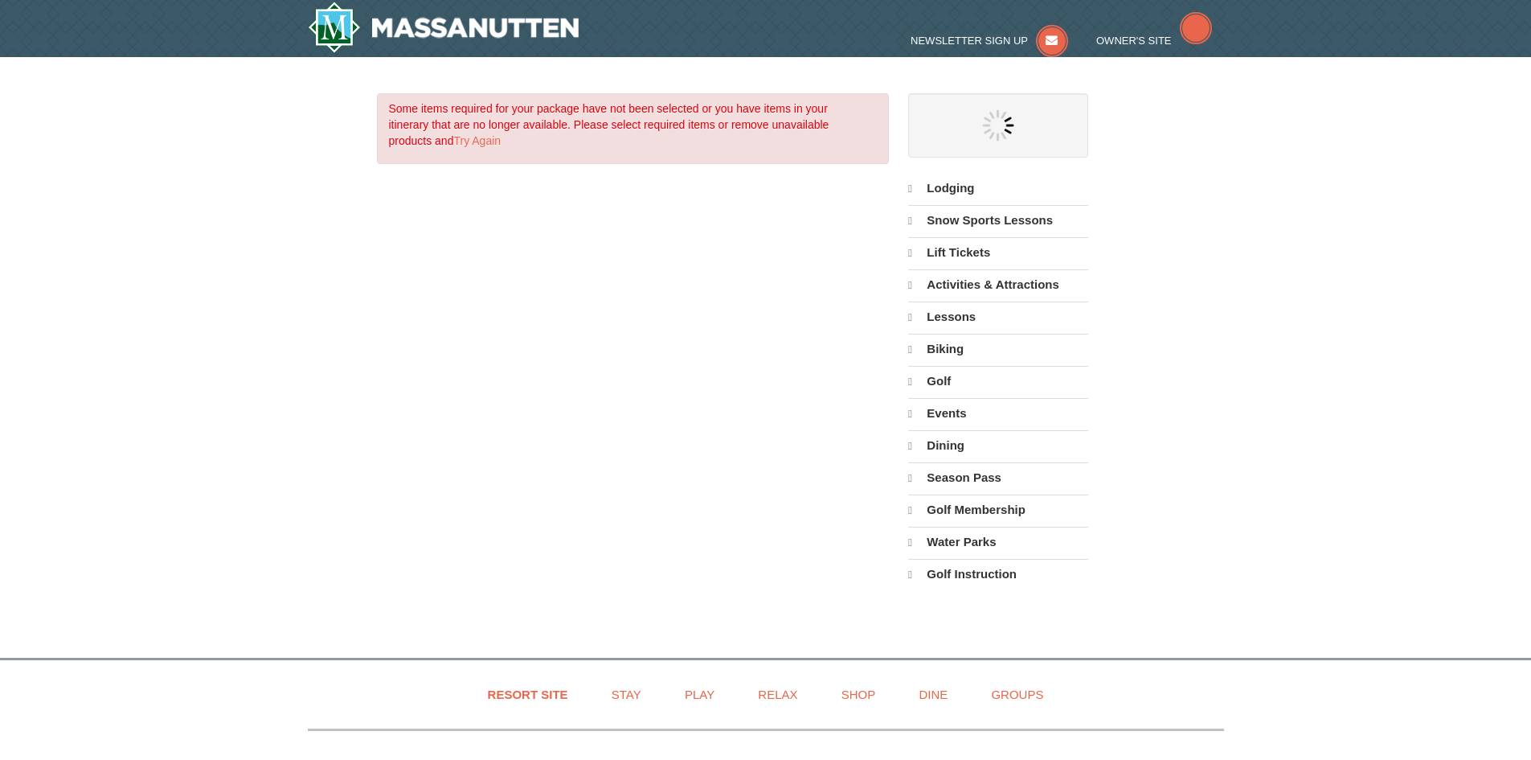
select select "9"
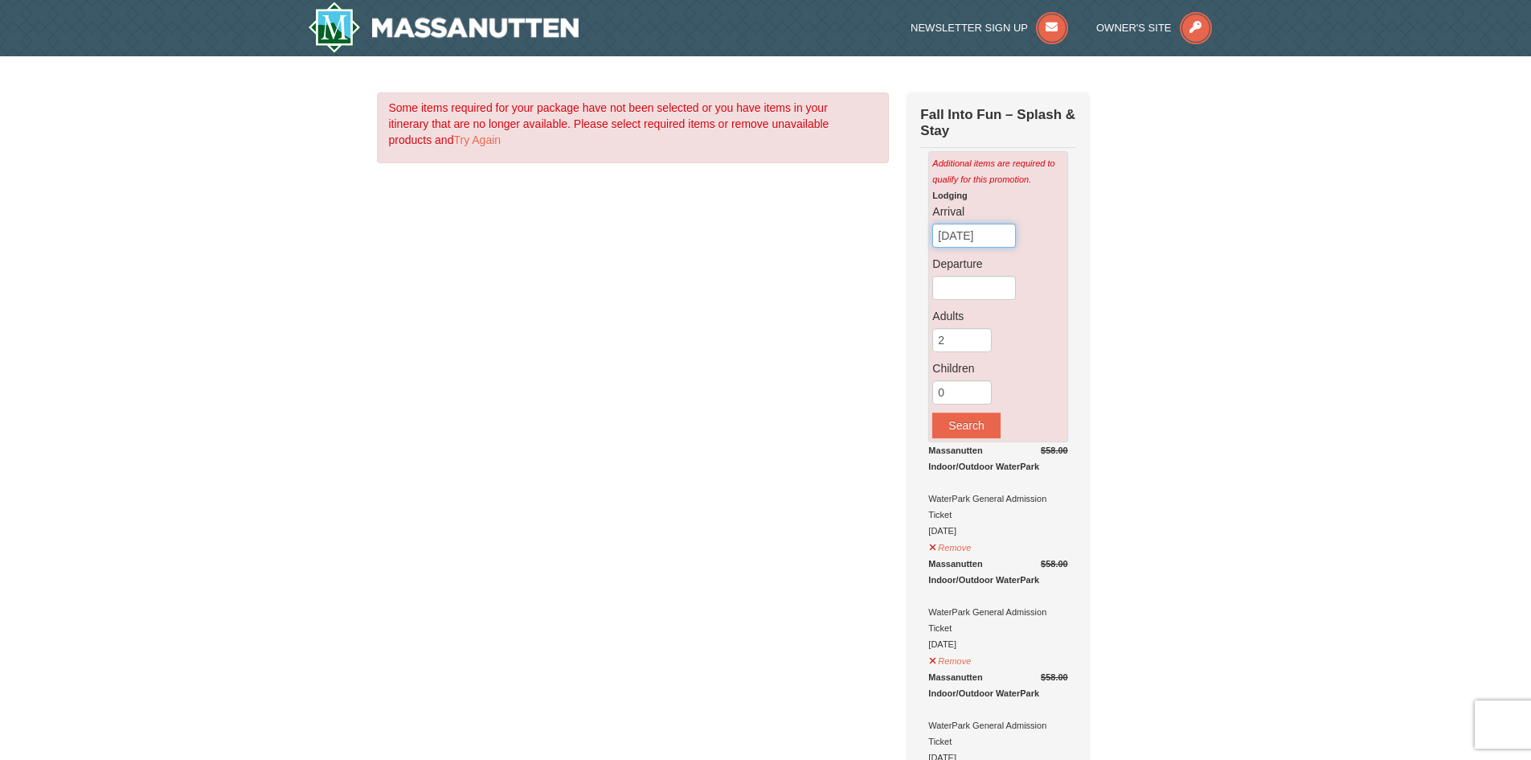
click at [958, 242] on input "09/11/2025" at bounding box center [975, 235] width 84 height 24
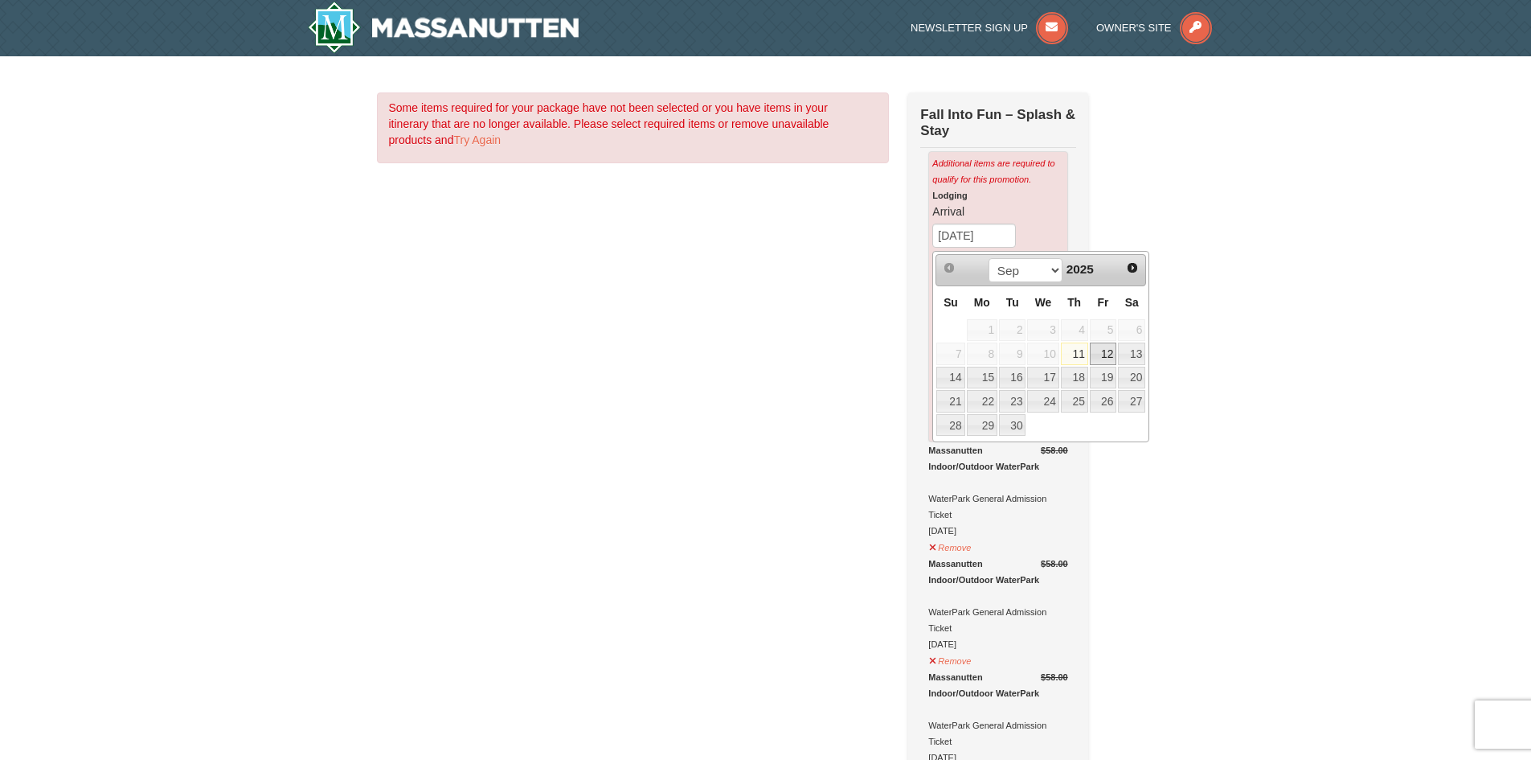
click at [1101, 355] on link "12" at bounding box center [1103, 353] width 27 height 23
type input "[DATE]"
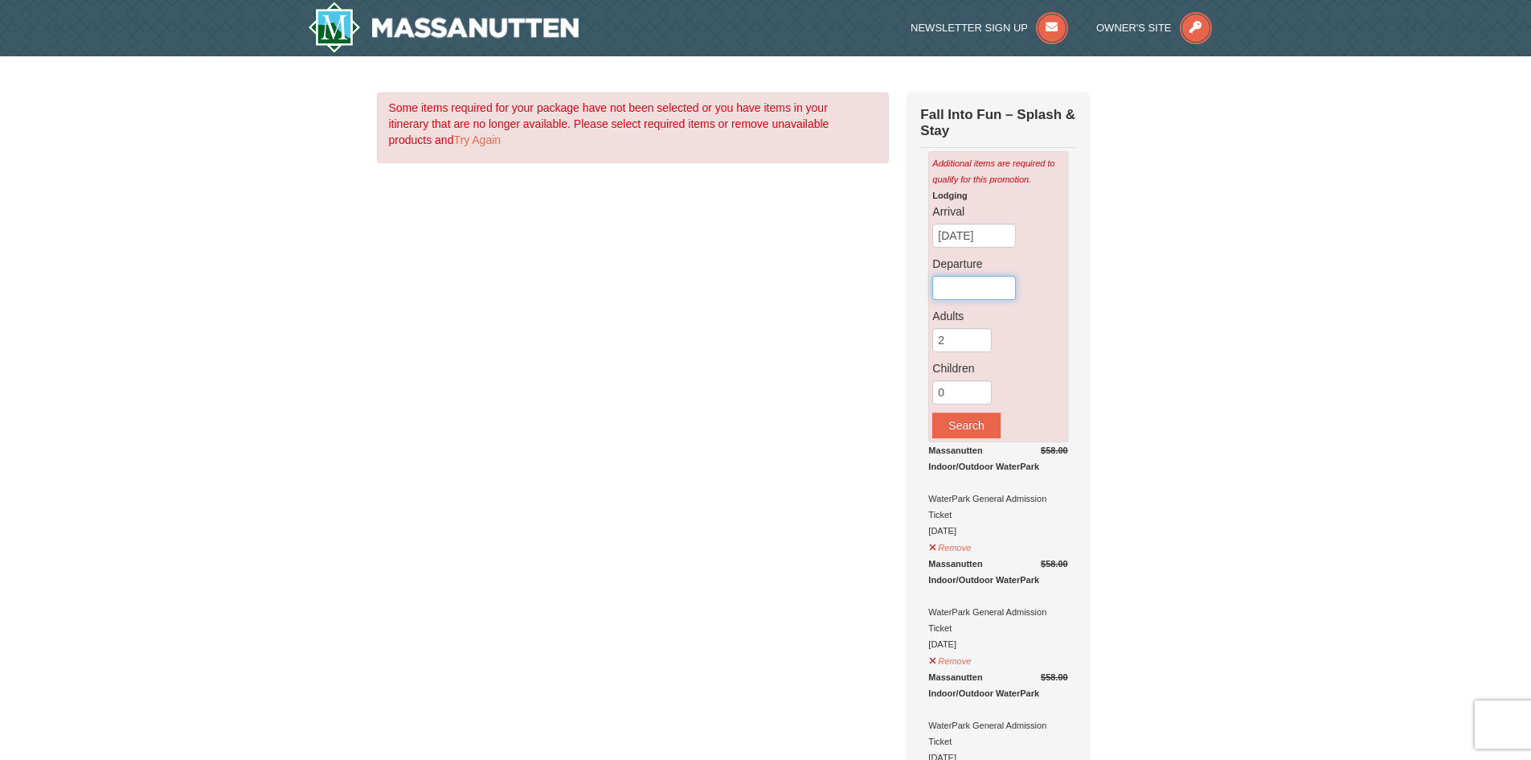
click at [970, 287] on input "text" at bounding box center [975, 288] width 84 height 24
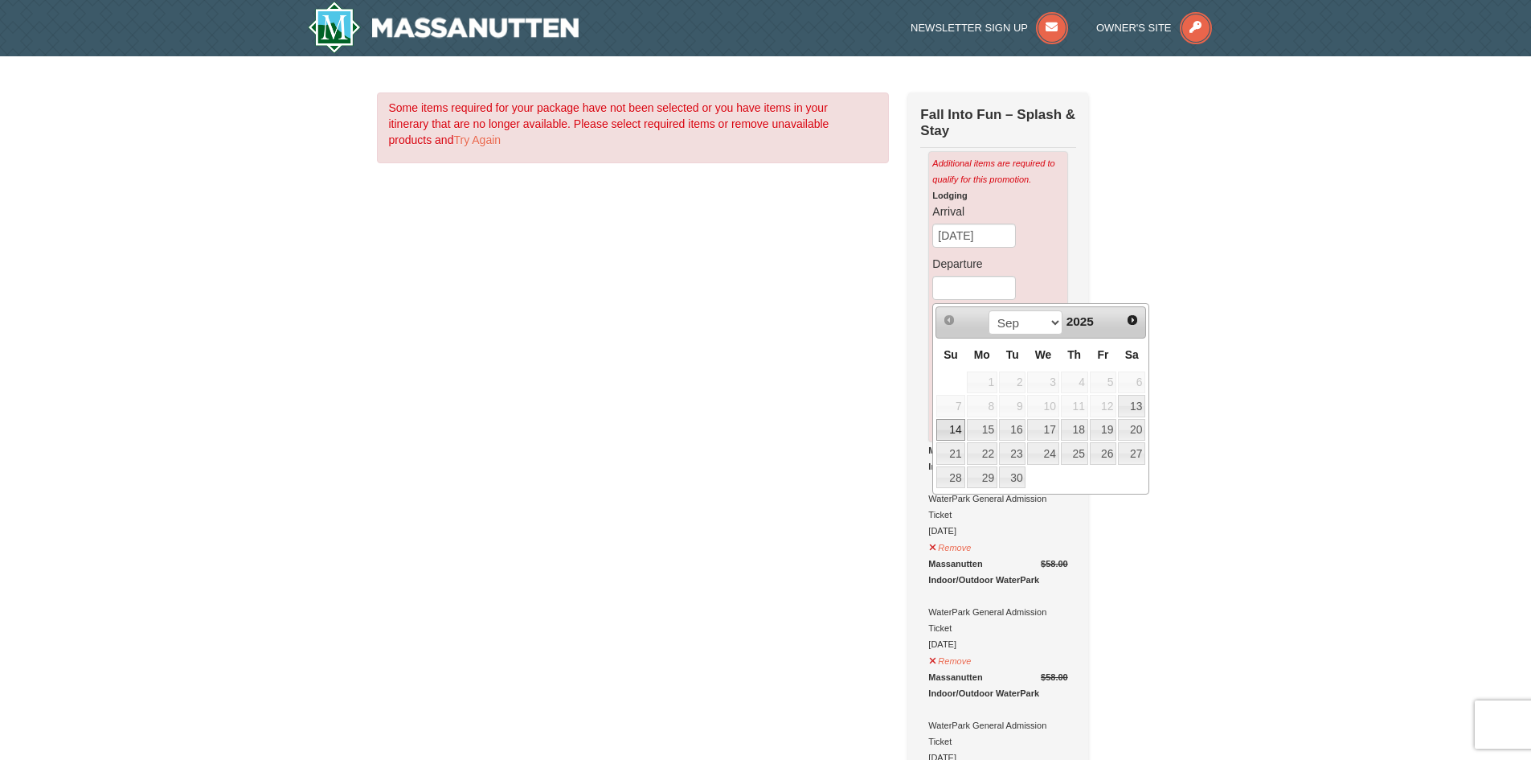
click at [958, 424] on link "14" at bounding box center [951, 430] width 28 height 23
type input "[DATE]"
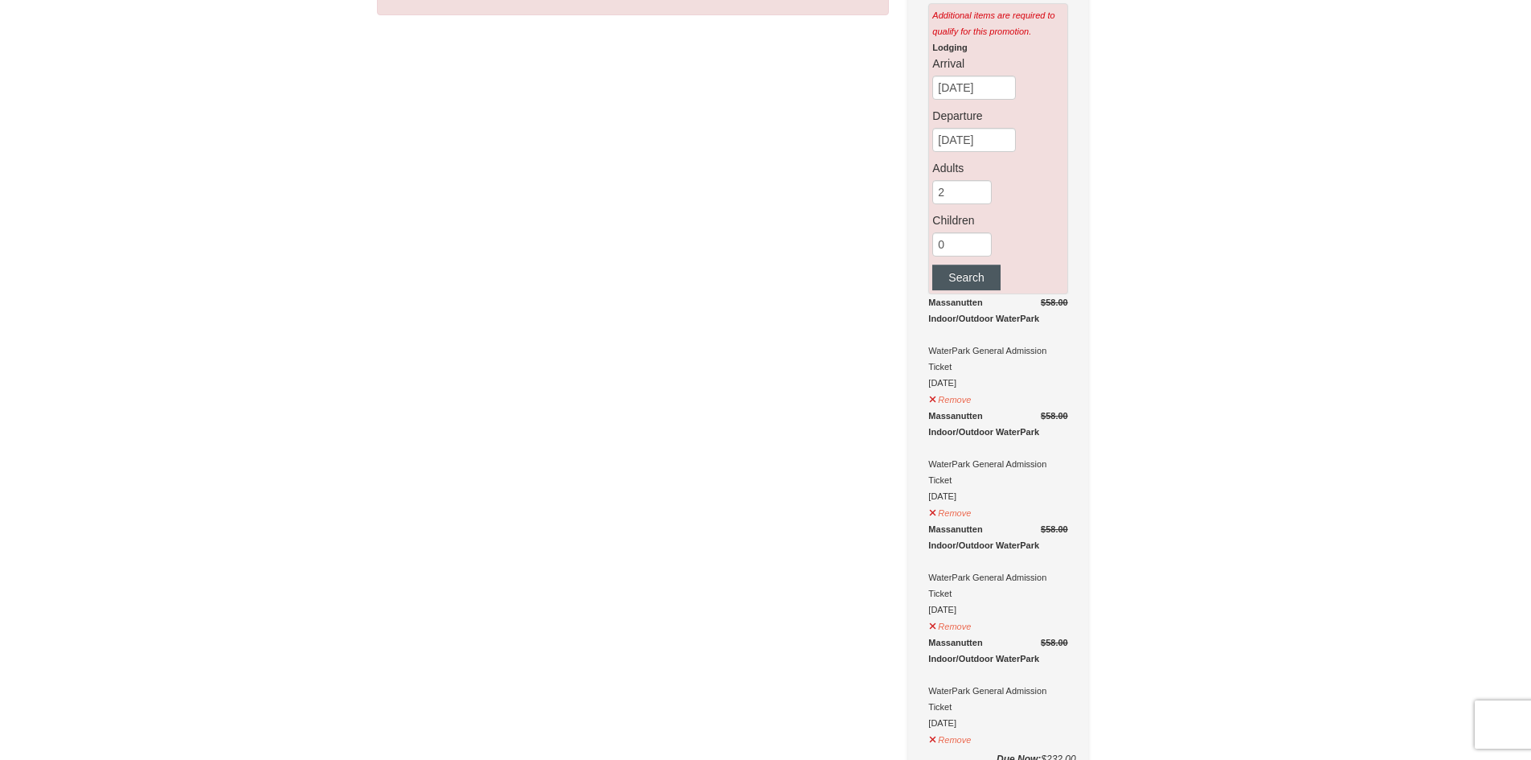
scroll to position [161, 0]
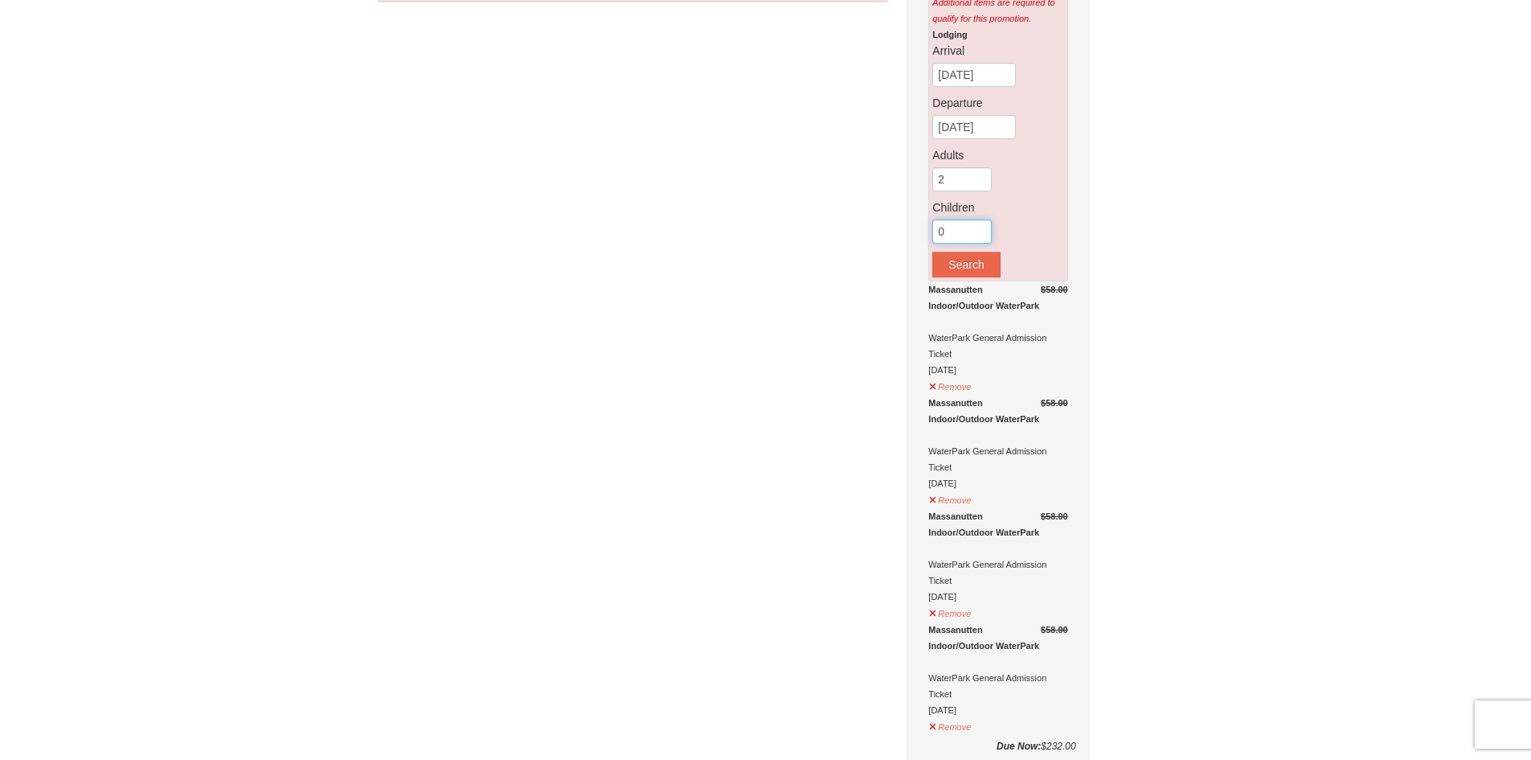
click at [951, 230] on input "0" at bounding box center [962, 231] width 59 height 24
click at [977, 231] on input "1" at bounding box center [962, 231] width 59 height 24
type input "2"
click at [977, 231] on input "2" at bounding box center [962, 231] width 59 height 24
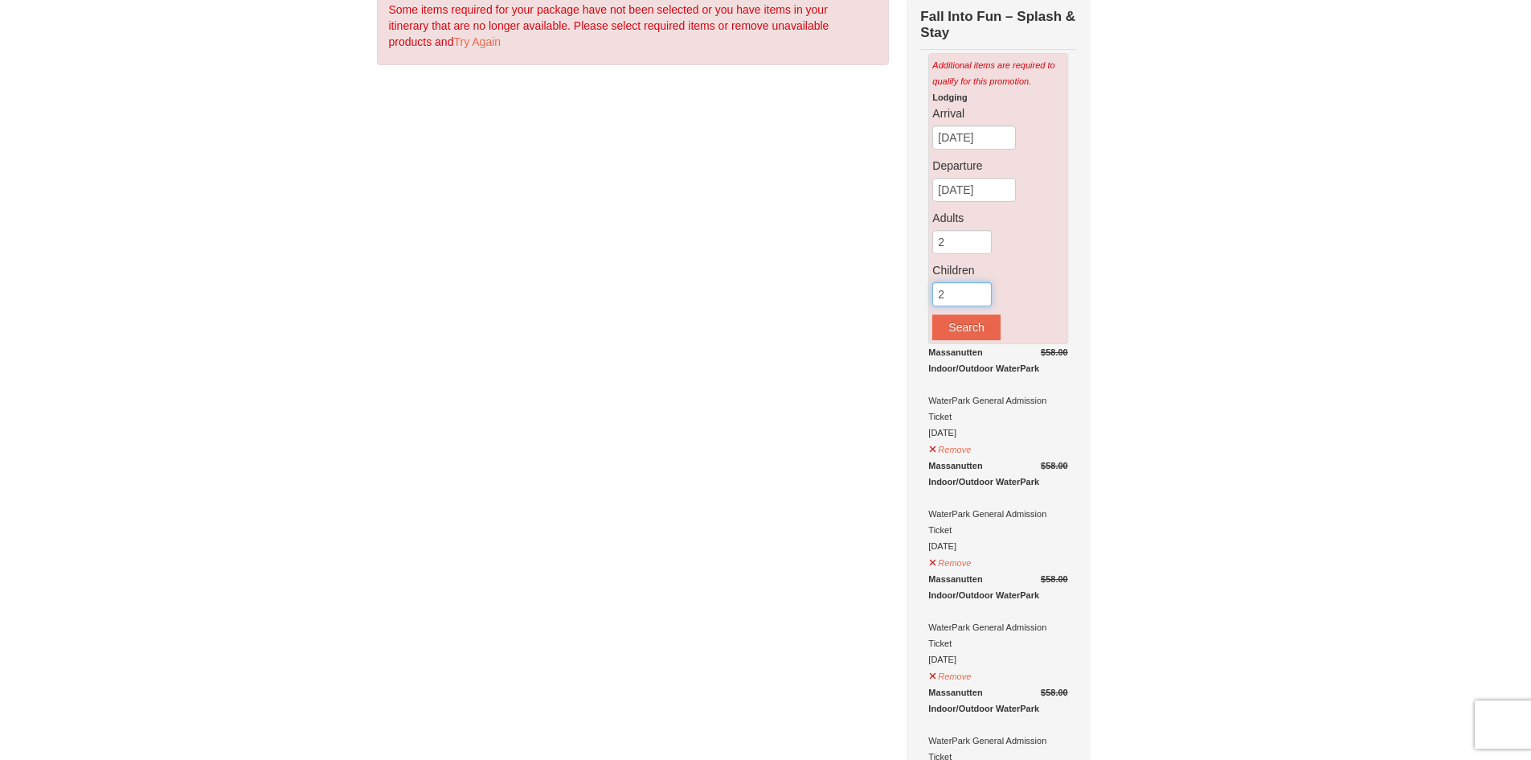
scroll to position [0, 0]
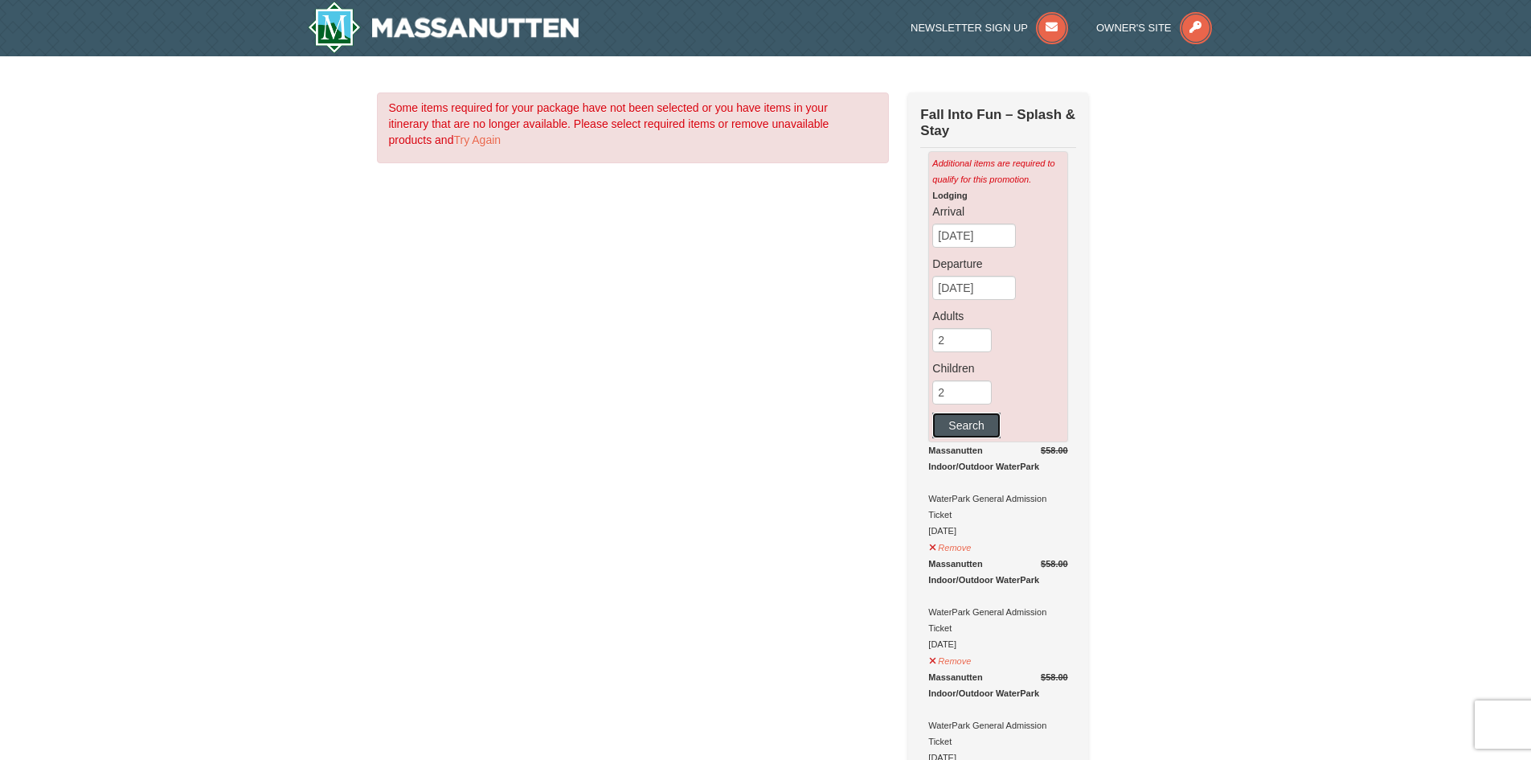
click at [950, 434] on button "Search" at bounding box center [967, 425] width 68 height 26
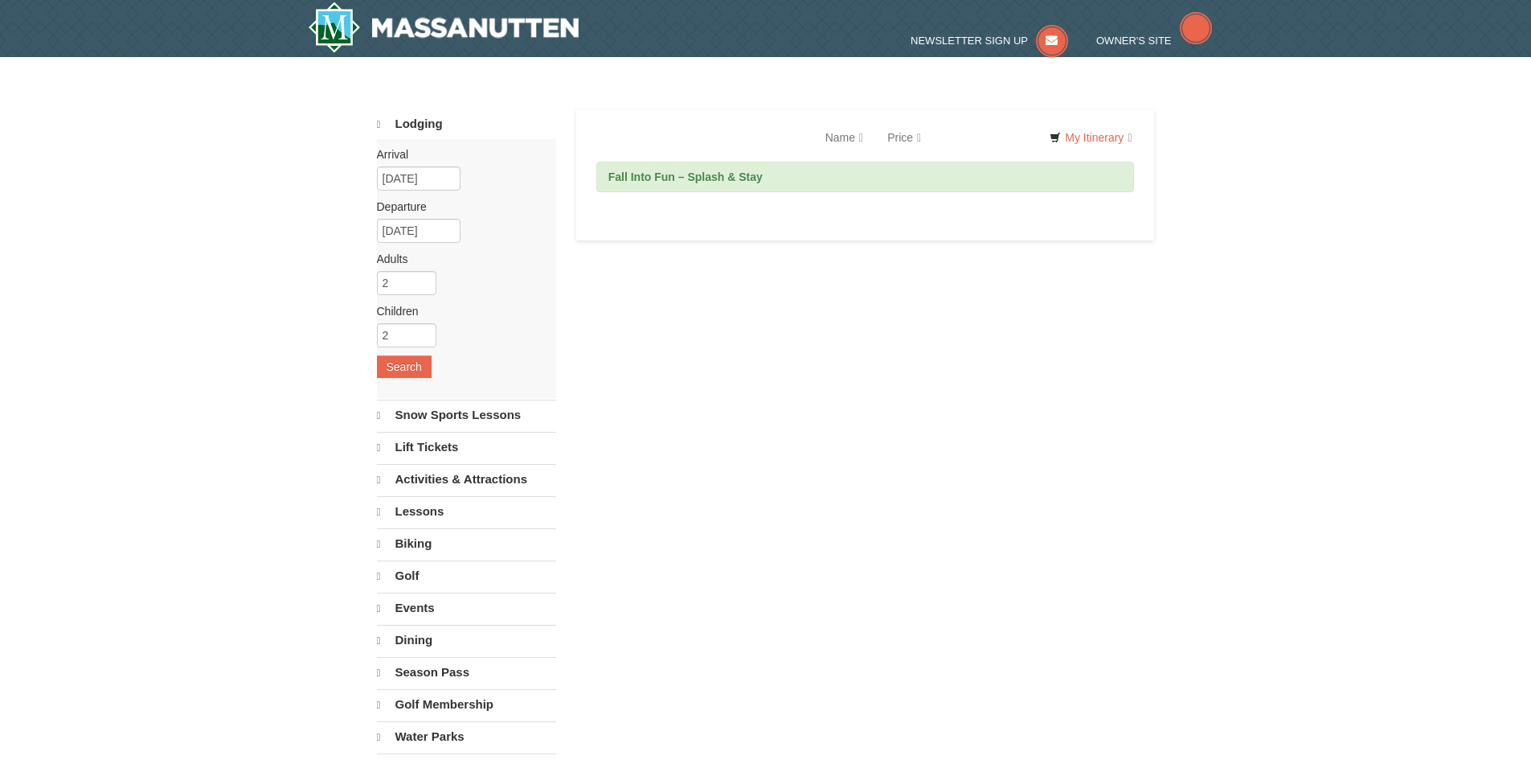
select select "9"
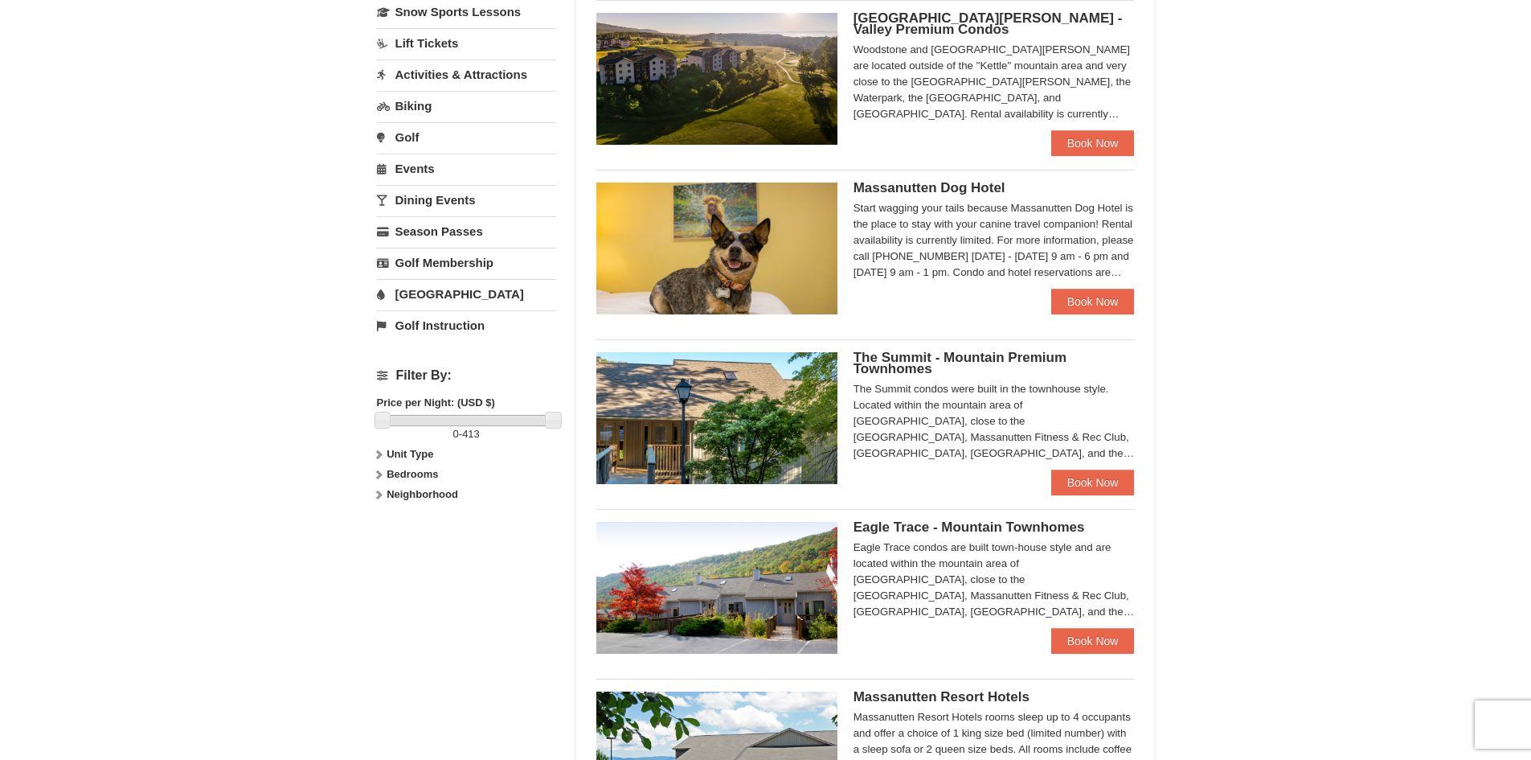
scroll to position [402, 0]
click at [1052, 309] on link "Book Now" at bounding box center [1094, 301] width 84 height 26
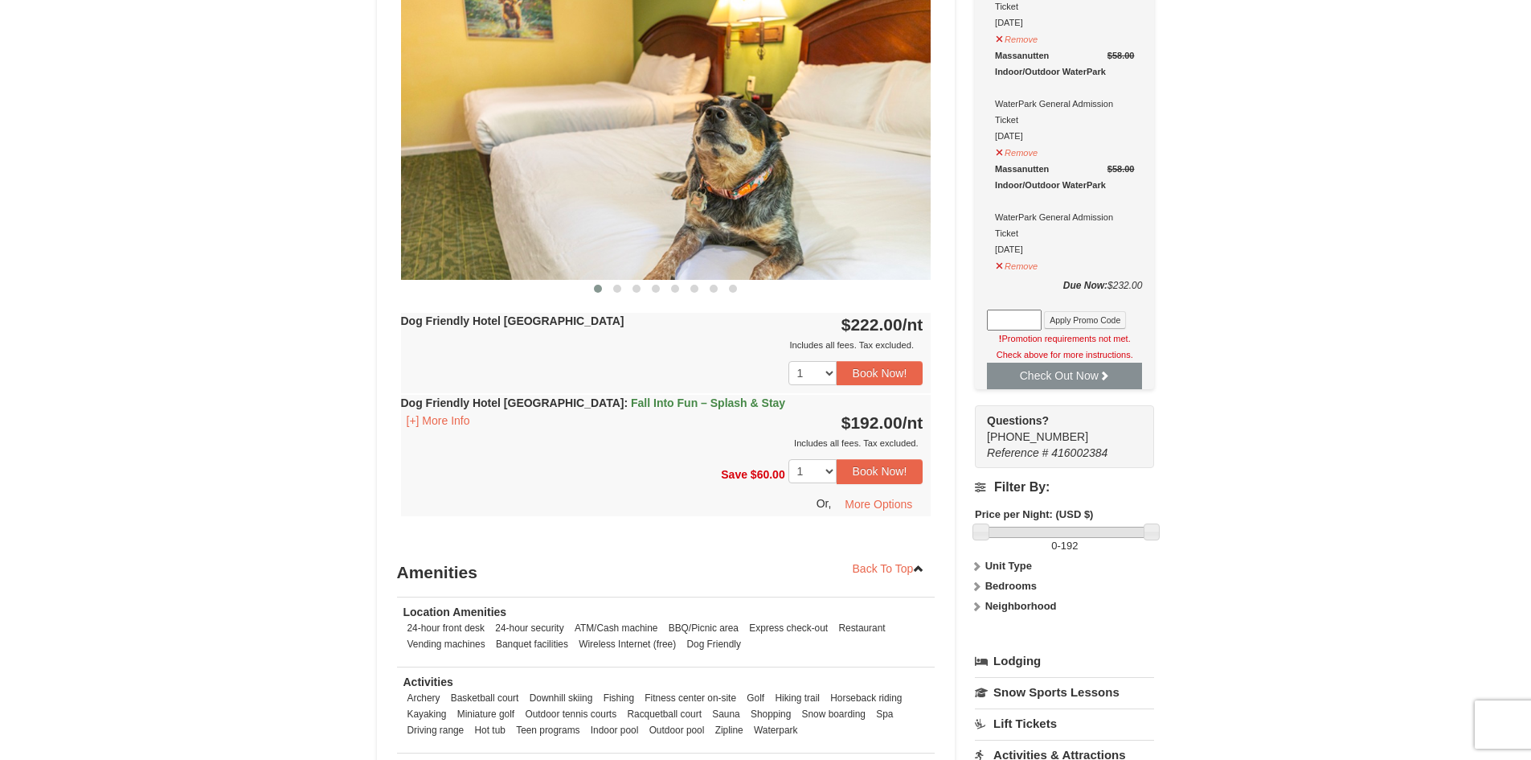
scroll to position [724, 0]
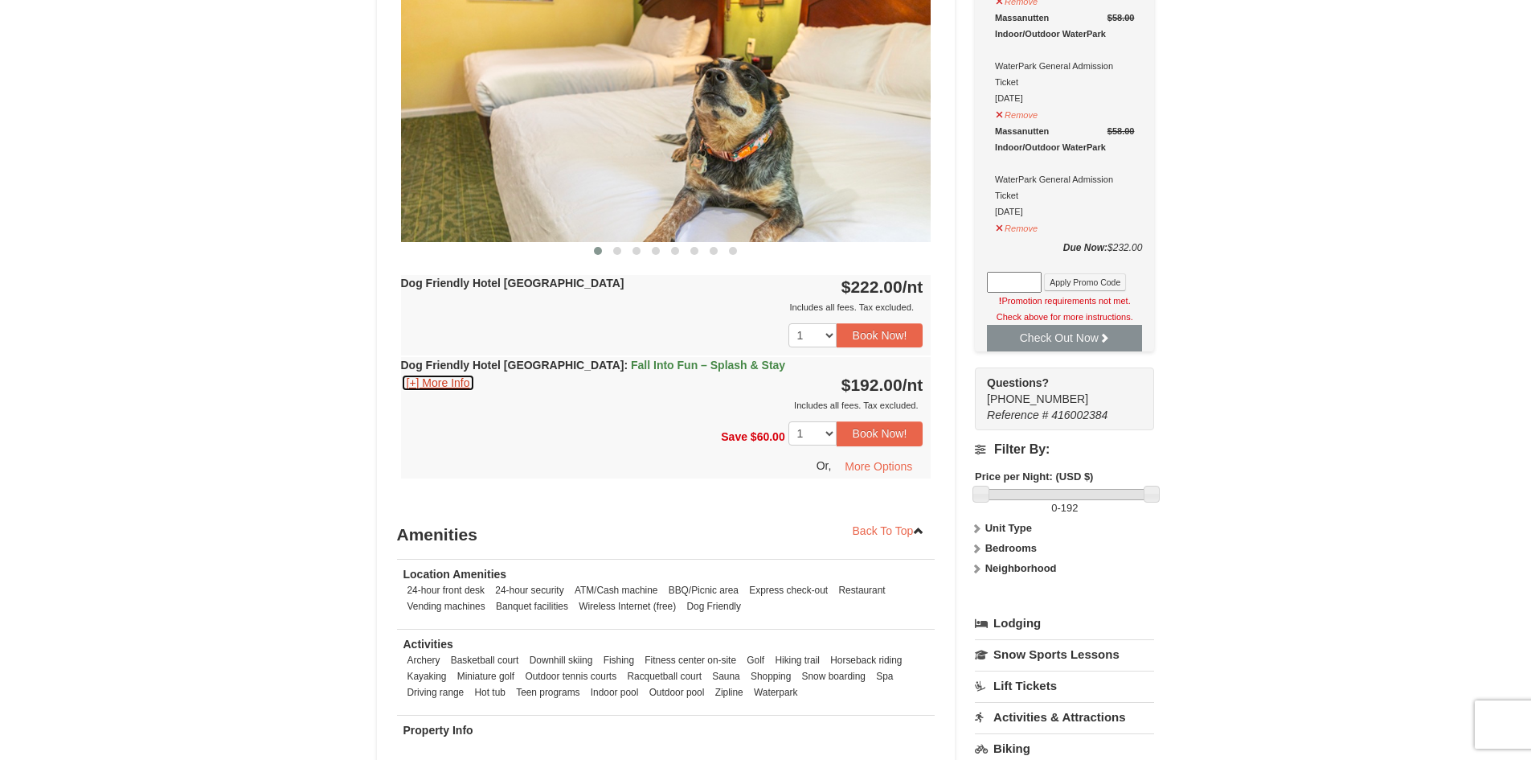
click at [423, 382] on button "[+] More Info" at bounding box center [438, 383] width 75 height 18
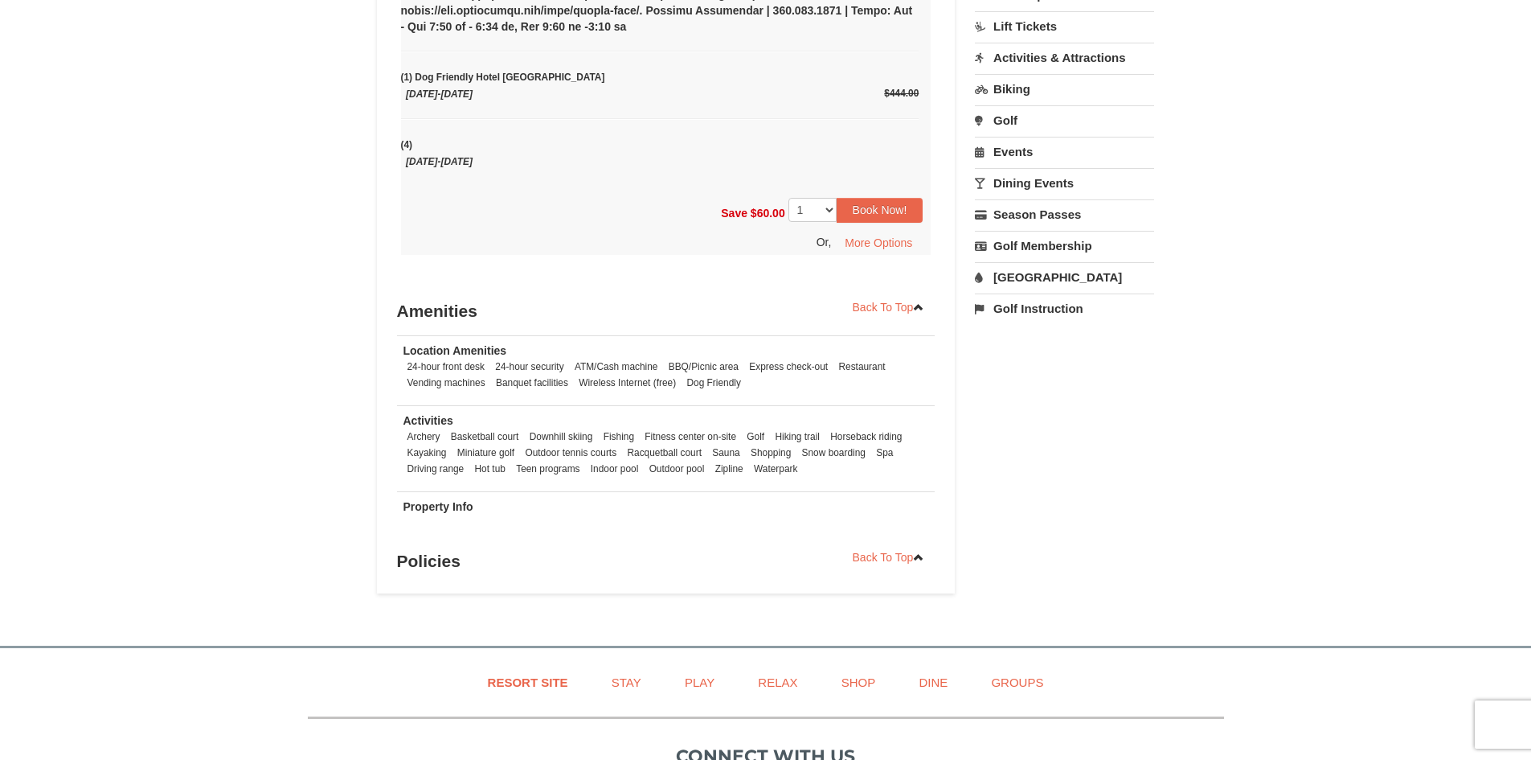
scroll to position [1206, 0]
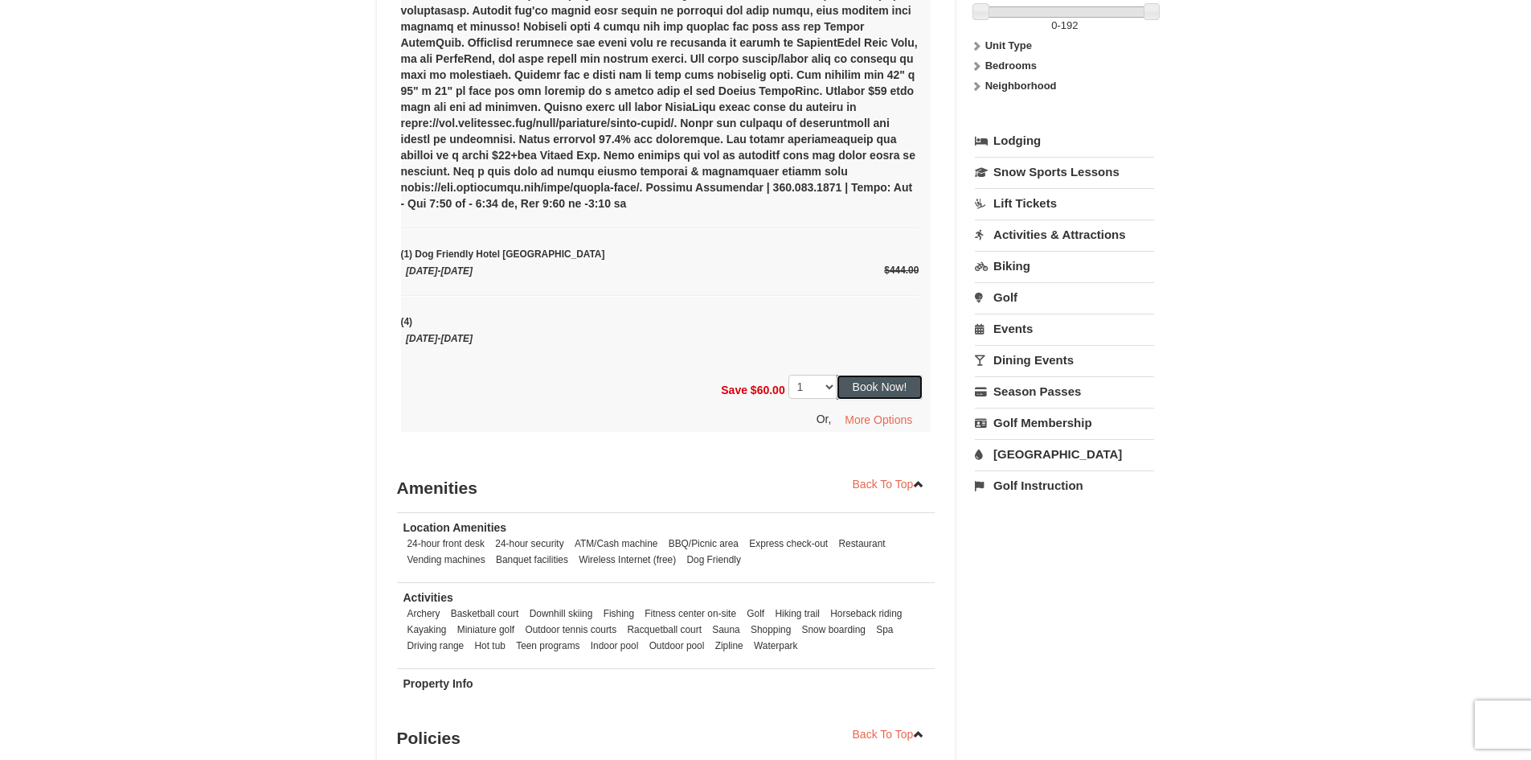
click at [894, 389] on button "Book Now!" at bounding box center [880, 387] width 87 height 24
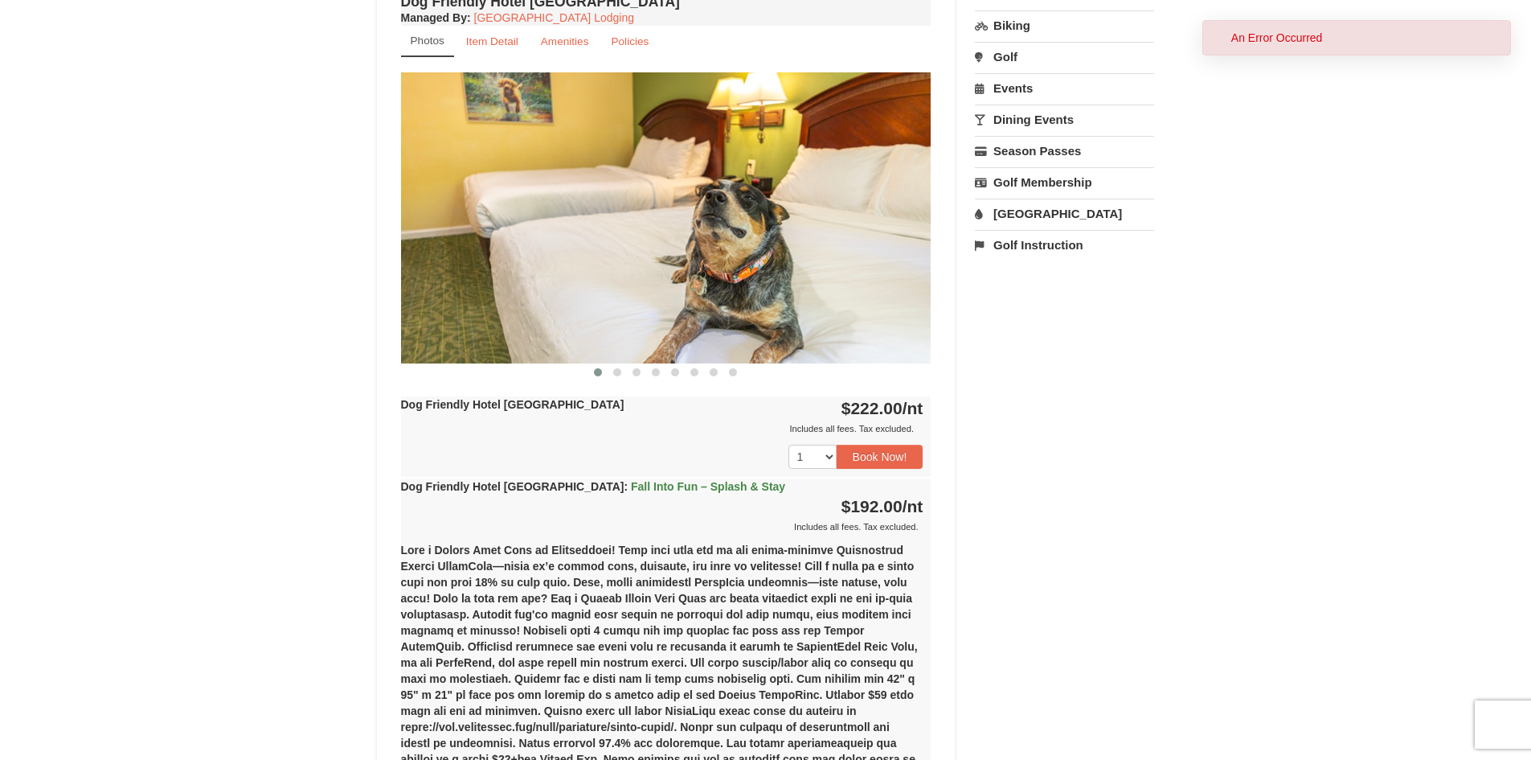
scroll to position [157, 0]
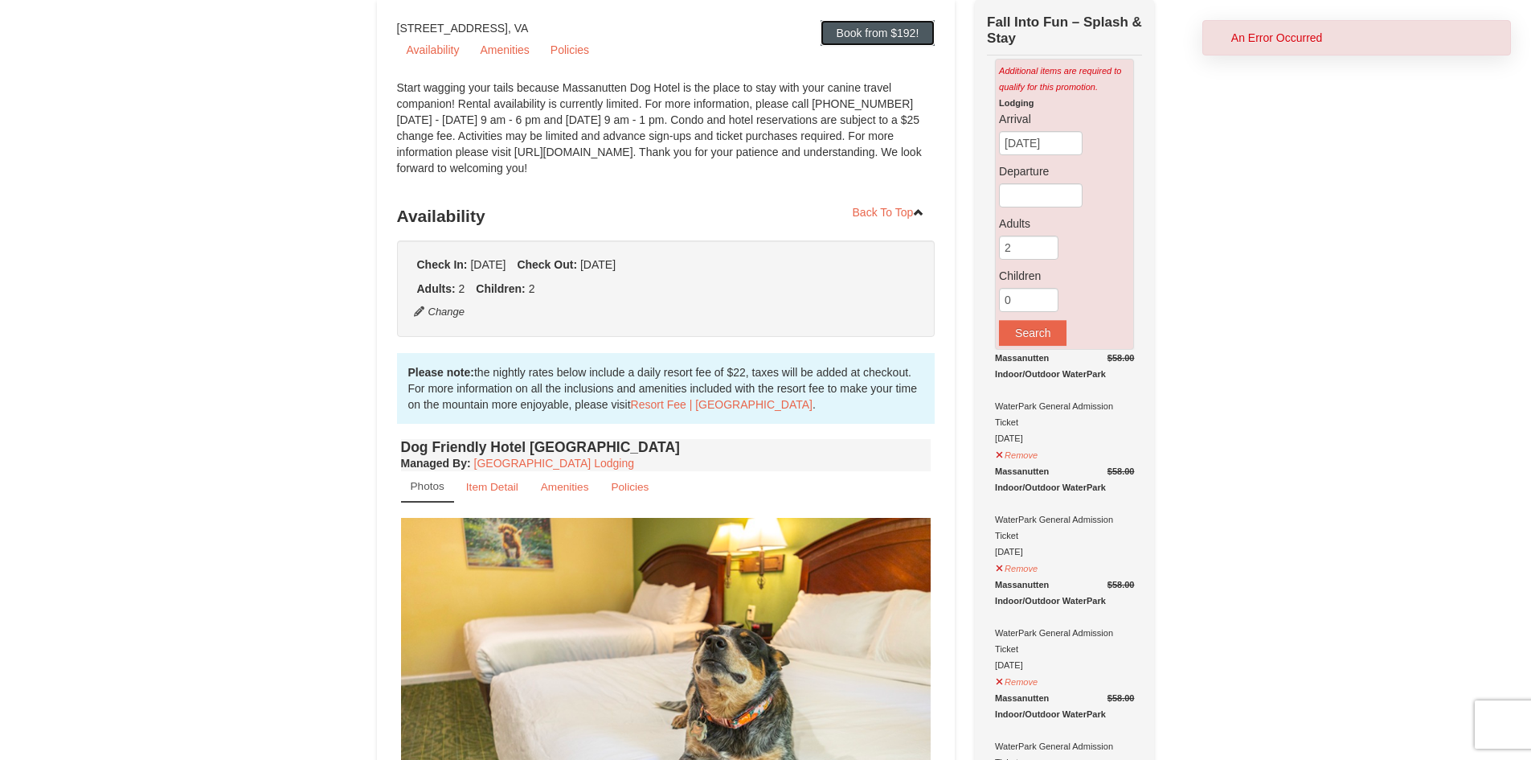
click at [845, 30] on link "Book from $192!" at bounding box center [878, 33] width 115 height 26
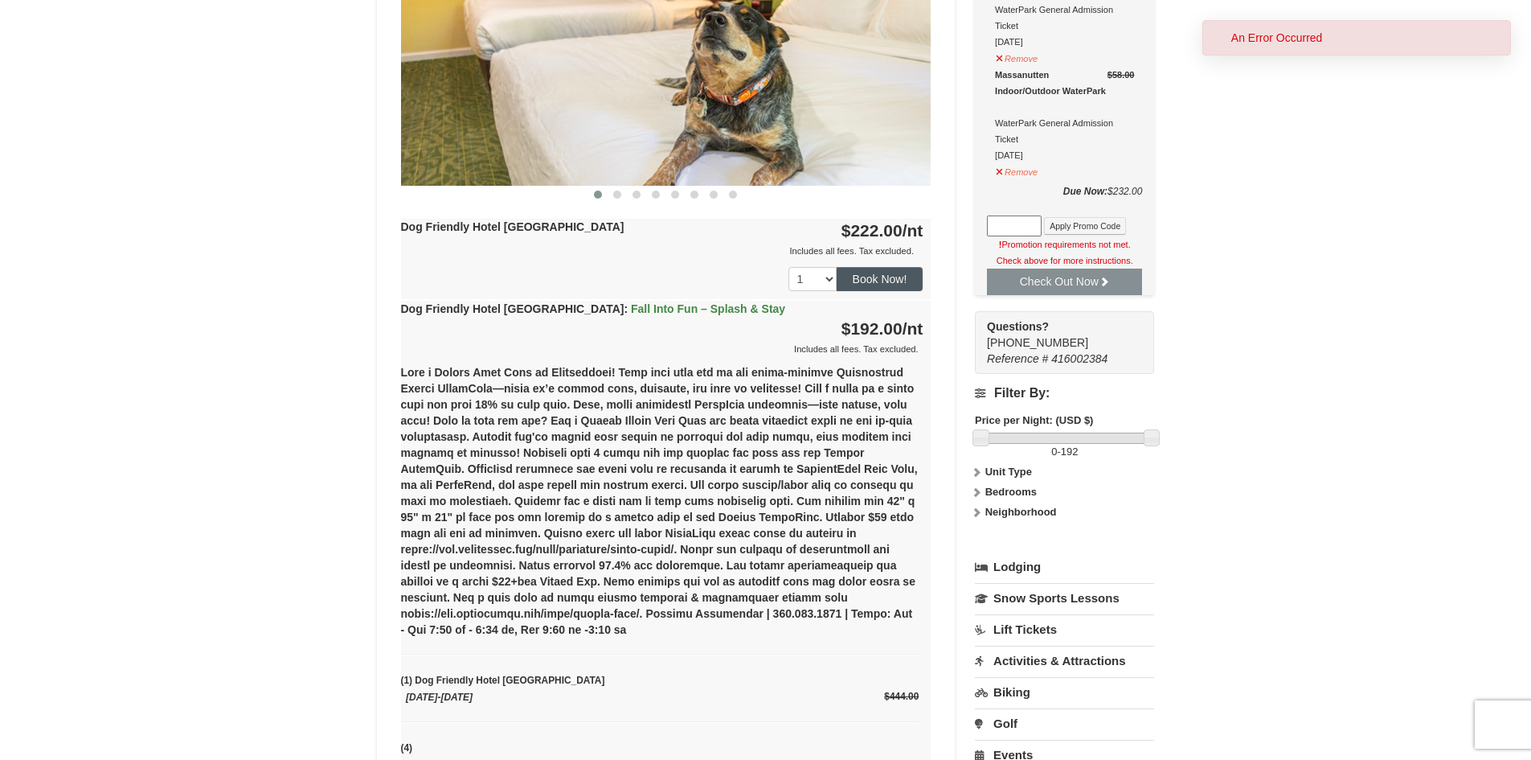
scroll to position [920, 0]
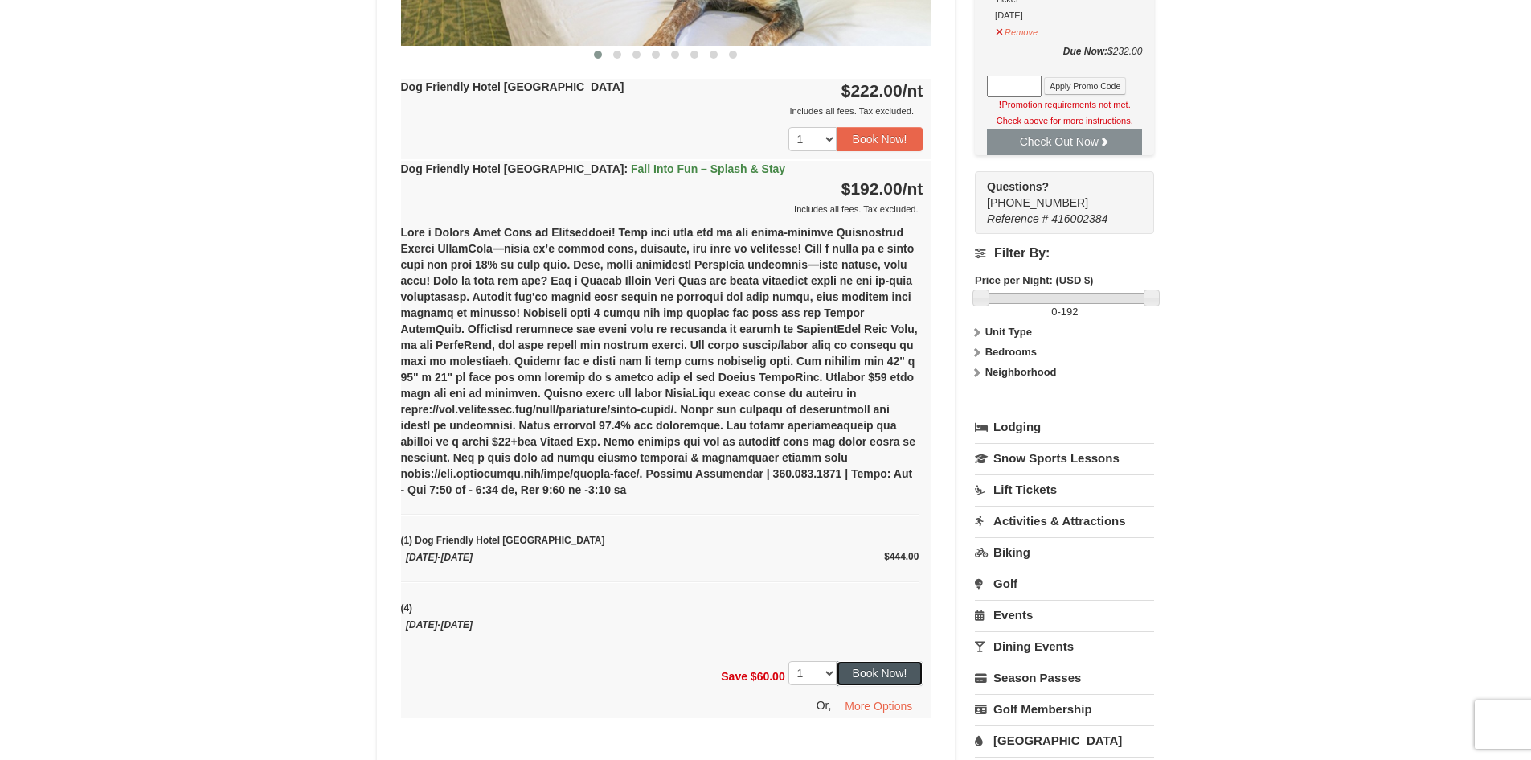
click at [899, 670] on button "Book Now!" at bounding box center [880, 673] width 87 height 24
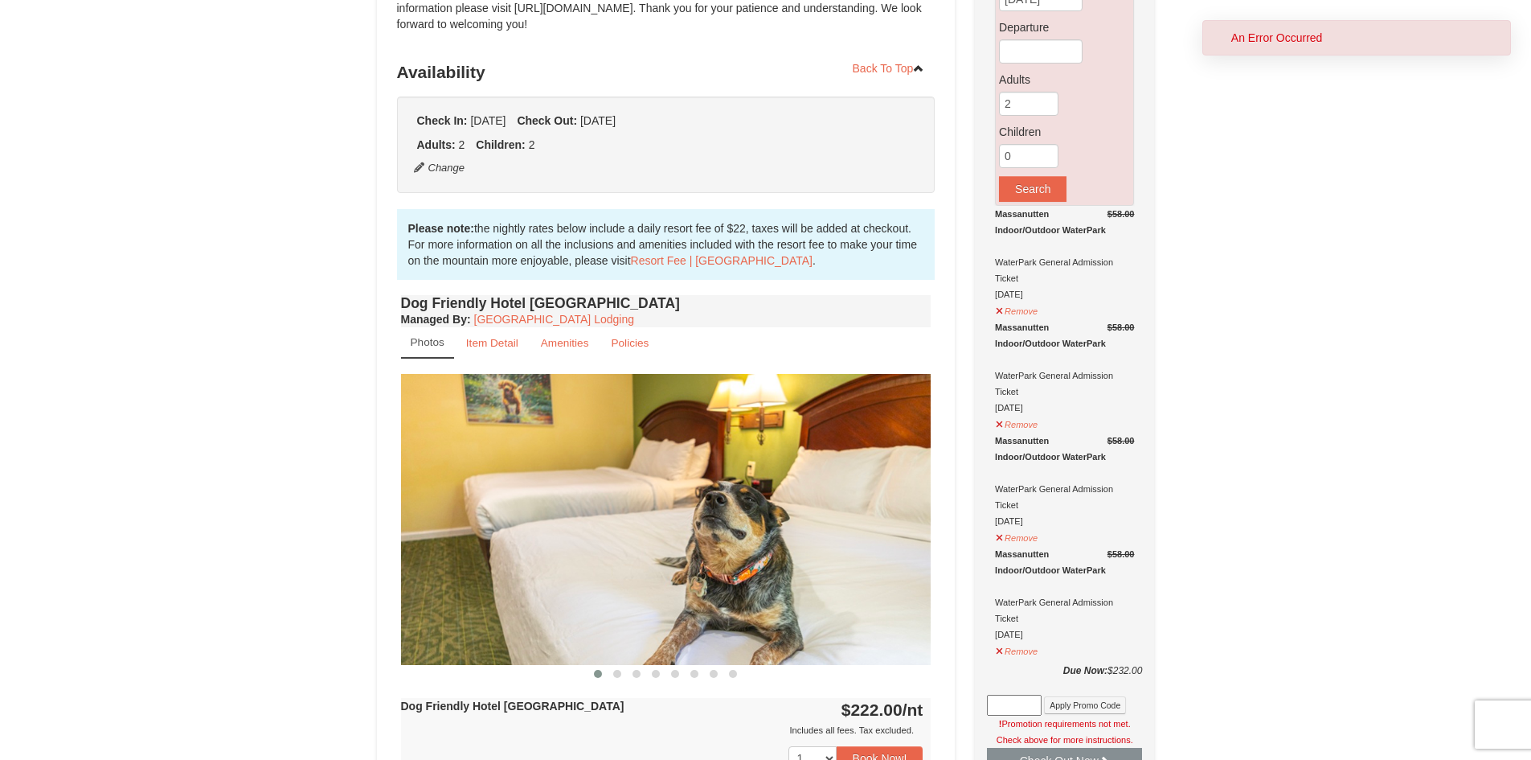
scroll to position [318, 0]
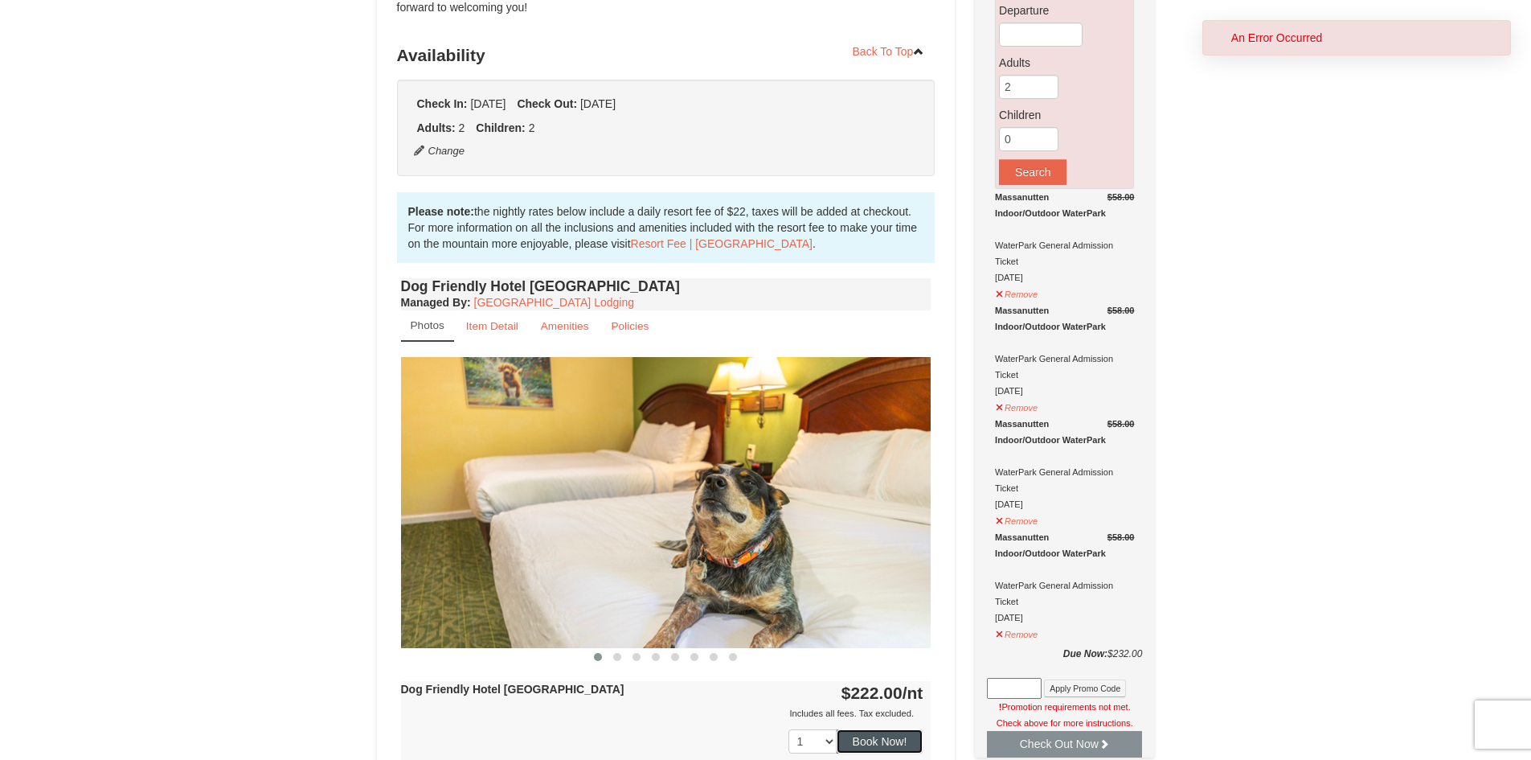
click at [871, 743] on button "Book Now!" at bounding box center [880, 741] width 87 height 24
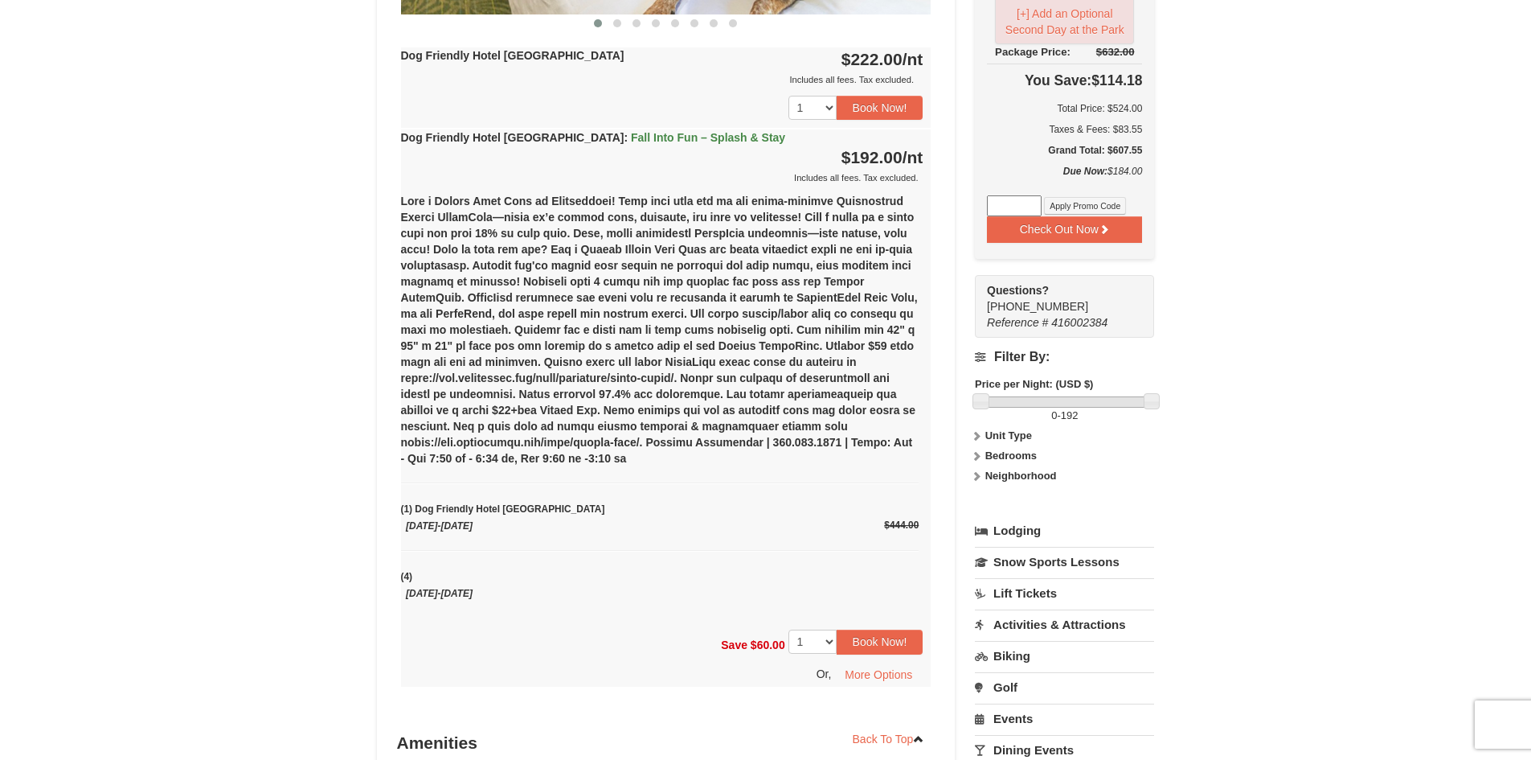
scroll to position [804, 0]
